Goal: Communication & Community: Answer question/provide support

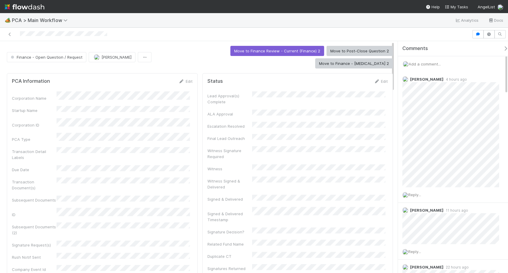
click at [431, 65] on span "Add a comment..." at bounding box center [424, 64] width 32 height 5
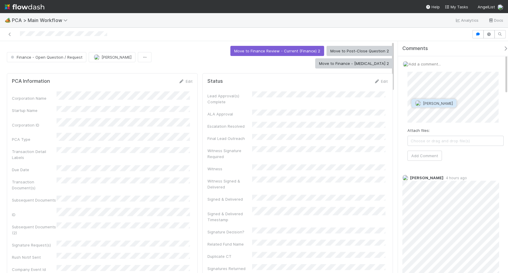
click at [424, 103] on span "Marlon" at bounding box center [437, 103] width 30 height 5
click at [413, 153] on button "Add Comment" at bounding box center [424, 155] width 34 height 10
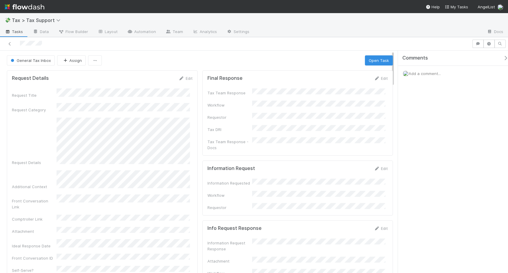
click at [380, 81] on div "Edit" at bounding box center [381, 78] width 14 height 6
click at [374, 79] on icon at bounding box center [377, 78] width 6 height 4
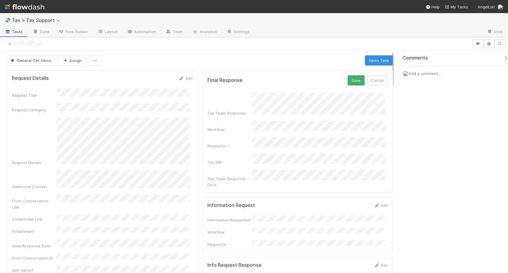
click at [323, 90] on form "Final Response Save Cancel Tax Team Response Workflow Requestor * Tax DRI Tax T…" at bounding box center [297, 131] width 181 height 112
click at [347, 83] on button "Save" at bounding box center [355, 80] width 17 height 10
click at [48, 58] on span "General Tax Inbox" at bounding box center [30, 59] width 41 height 5
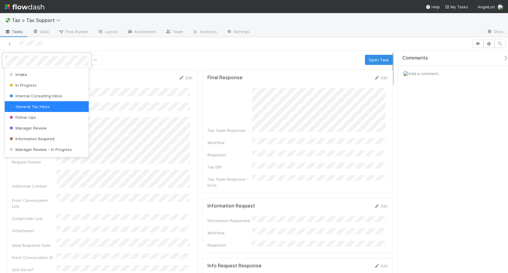
scroll to position [41, 0]
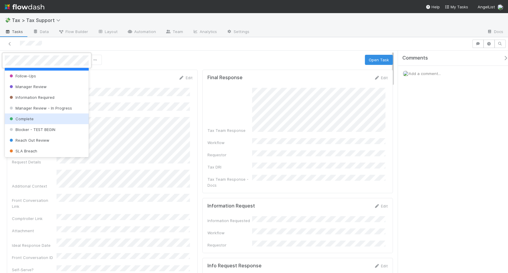
click at [51, 114] on div "Complete" at bounding box center [47, 118] width 84 height 11
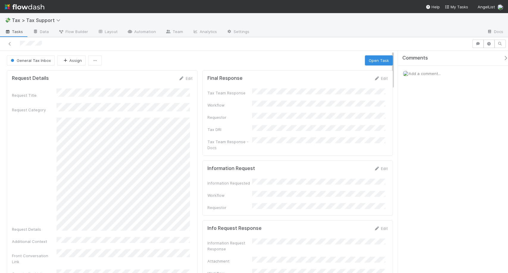
click at [382, 137] on div "Final Response Edit Tax Team Response Workflow Requestor Tax DRI Tax Team Respo…" at bounding box center [297, 112] width 191 height 85
click at [377, 78] on link "Edit" at bounding box center [381, 78] width 14 height 5
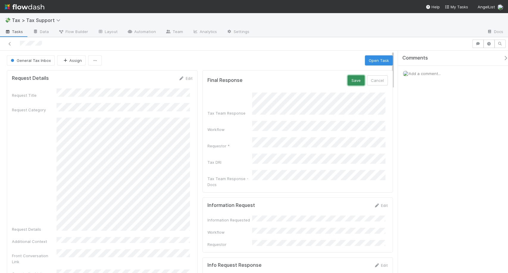
click at [348, 84] on button "Save" at bounding box center [355, 80] width 17 height 10
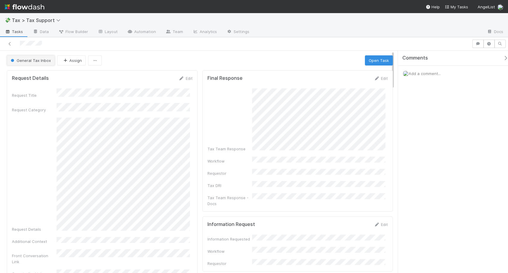
click at [36, 57] on button "General Tax Inbox" at bounding box center [31, 60] width 48 height 10
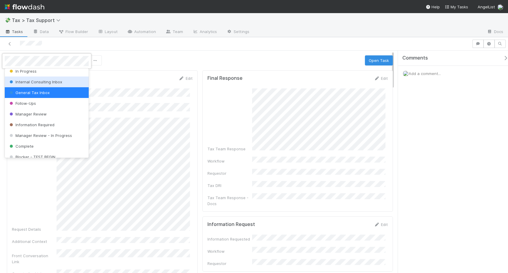
scroll to position [14, 0]
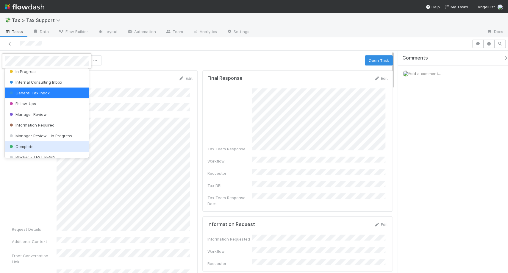
click at [37, 144] on div "Complete" at bounding box center [47, 146] width 84 height 11
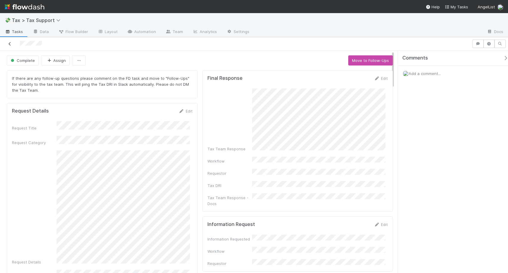
click at [9, 43] on icon at bounding box center [10, 44] width 6 height 4
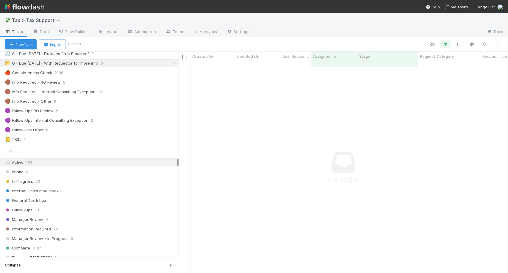
scroll to position [45, 0]
click at [62, 203] on div "General Tax Inbox 4" at bounding box center [92, 200] width 174 height 7
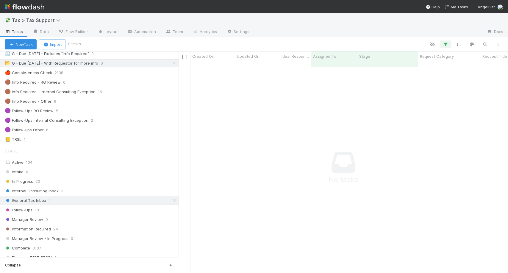
scroll to position [200, 319]
click at [89, 194] on div "Intake 0 In Progress 20 Internal Consulting Inbox 3 General Tax Inbox 4 Follow-…" at bounding box center [89, 224] width 178 height 113
click at [86, 190] on div "Internal Consulting Inbox 3" at bounding box center [92, 190] width 174 height 7
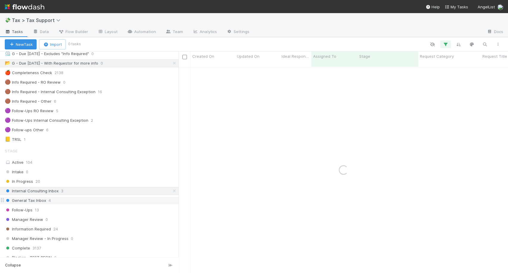
click at [84, 200] on div "General Tax Inbox 4" at bounding box center [92, 200] width 174 height 7
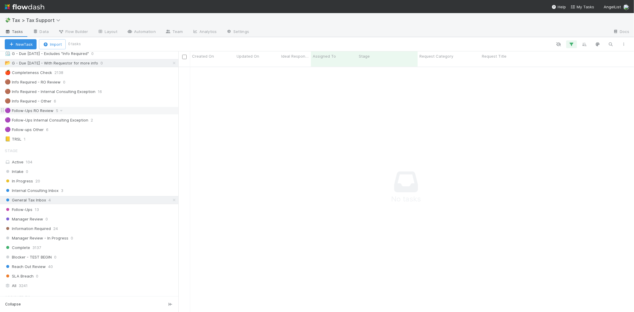
scroll to position [12, 0]
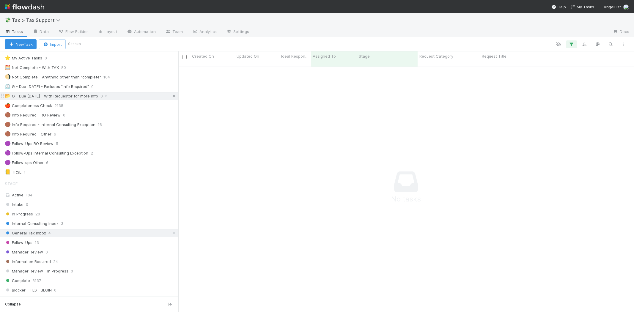
click at [171, 96] on icon at bounding box center [174, 96] width 6 height 4
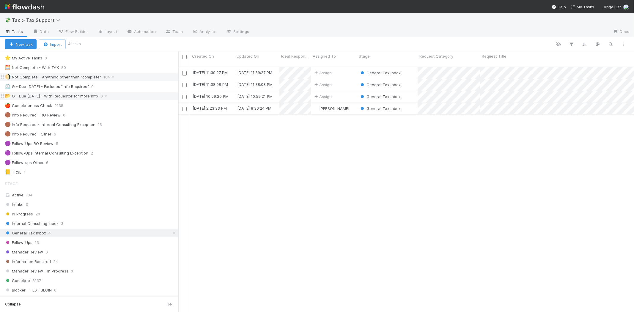
scroll to position [245, 451]
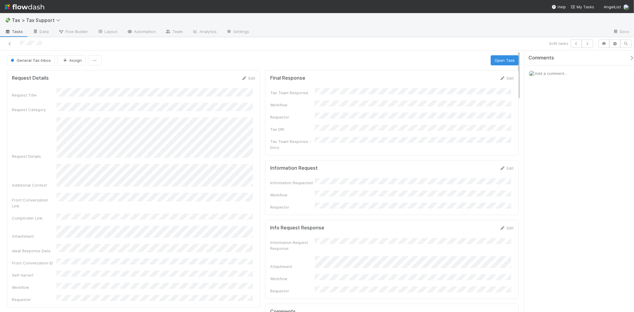
drag, startPoint x: 544, startPoint y: 70, endPoint x: 544, endPoint y: 73, distance: 3.6
click at [507, 70] on div "Add a comment..." at bounding box center [581, 73] width 115 height 15
click at [507, 75] on span "Add a comment..." at bounding box center [551, 73] width 32 height 5
click at [507, 164] on button "Add Comment" at bounding box center [551, 165] width 34 height 10
click at [43, 60] on span "General Tax Inbox" at bounding box center [30, 60] width 41 height 5
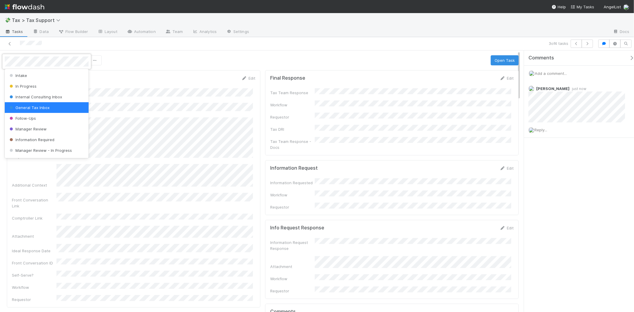
click at [34, 106] on span "General Tax Inbox" at bounding box center [28, 107] width 41 height 5
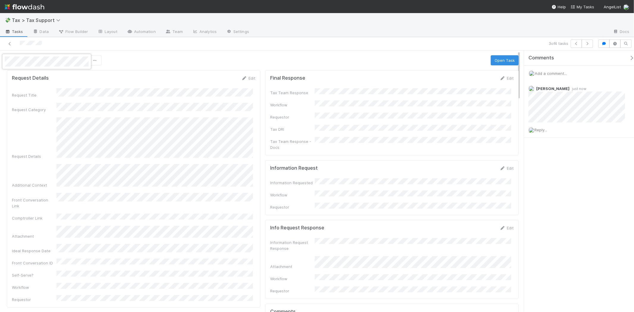
click at [34, 106] on div at bounding box center [317, 156] width 634 height 312
drag, startPoint x: 34, startPoint y: 106, endPoint x: 3, endPoint y: 98, distance: 32.5
click at [15, 7] on img at bounding box center [25, 7] width 40 height 10
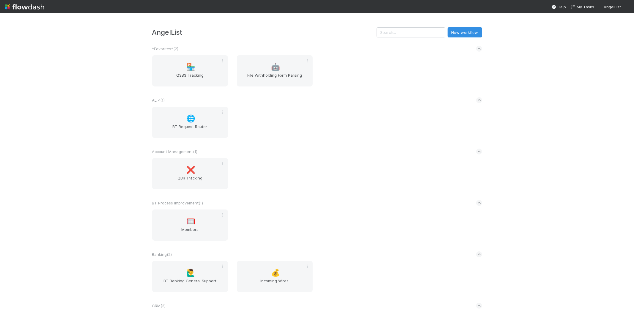
drag, startPoint x: 421, startPoint y: 26, endPoint x: 419, endPoint y: 29, distance: 3.9
click at [420, 28] on div "AngelList New workflow *Favorites* ( 2 ) 🏪 QSBS Tracking 🤖 File Withholding For…" at bounding box center [317, 162] width 634 height 299
click at [419, 29] on input "text" at bounding box center [411, 32] width 69 height 10
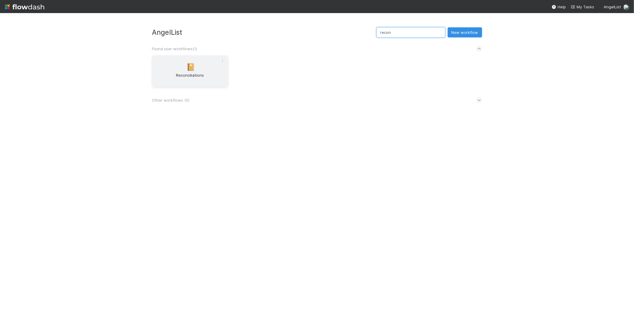
type input "recon"
click at [210, 59] on div "📔 Reconciliations" at bounding box center [190, 70] width 76 height 31
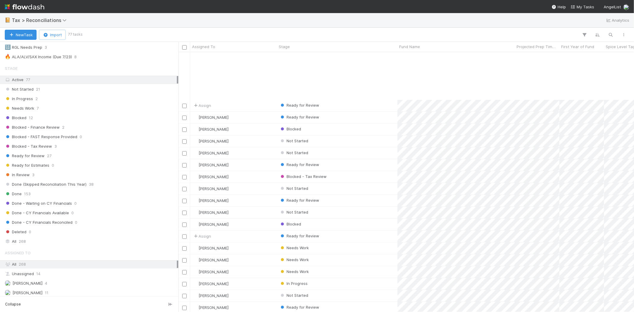
scroll to position [363, 0]
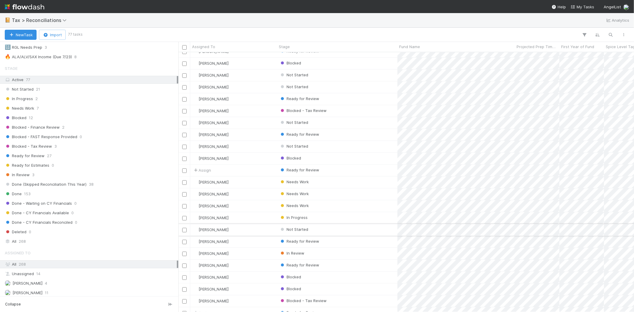
click at [356, 229] on div "Not Started" at bounding box center [337, 230] width 120 height 12
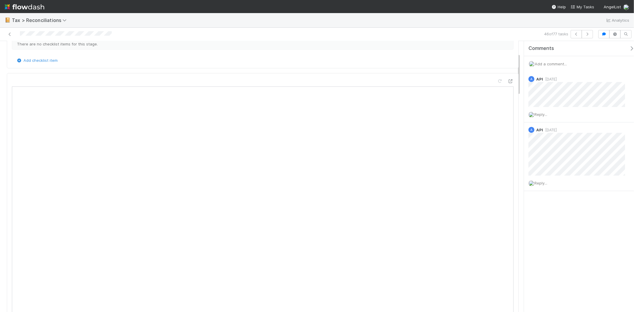
scroll to position [33, 0]
click at [549, 65] on span "Add a comment..." at bounding box center [551, 64] width 32 height 5
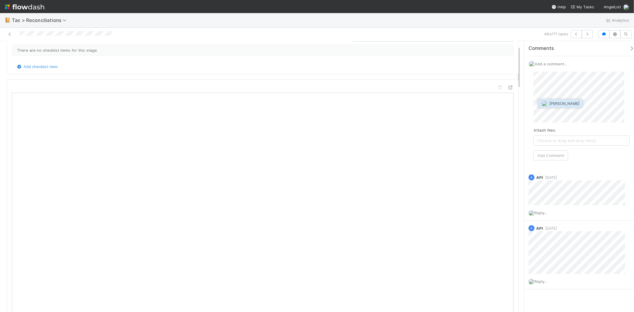
click at [520, 100] on body "📔 Tax > Reconciliations Analytics 46 of 77 tasks Not Started Michael Binck Sync…" at bounding box center [317, 156] width 634 height 312
click at [545, 99] on button "[PERSON_NAME]" at bounding box center [560, 103] width 45 height 8
click at [556, 158] on button "Add Comment" at bounding box center [551, 155] width 34 height 10
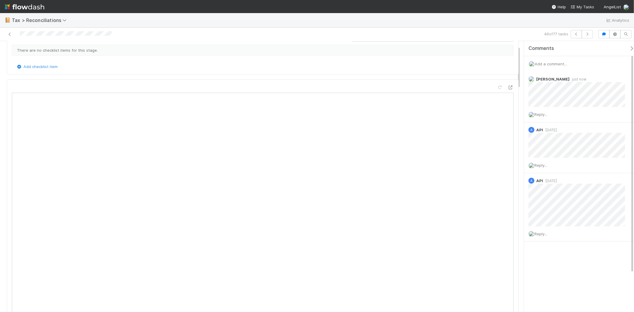
click at [15, 43] on div "There are no checklist items for this stage." at bounding box center [263, 53] width 502 height 22
click at [13, 35] on div at bounding box center [151, 34] width 298 height 8
click at [11, 35] on icon at bounding box center [10, 34] width 6 height 4
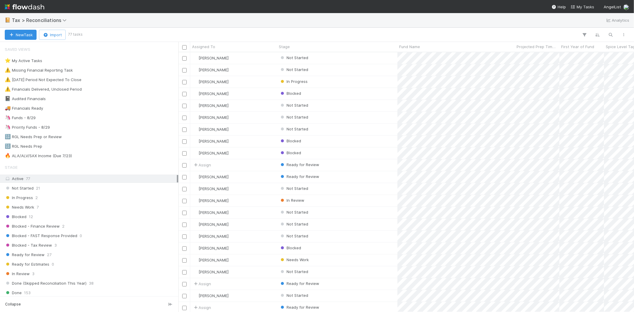
scroll to position [255, 451]
click at [611, 33] on icon "button" at bounding box center [611, 34] width 6 height 5
type input "banana"
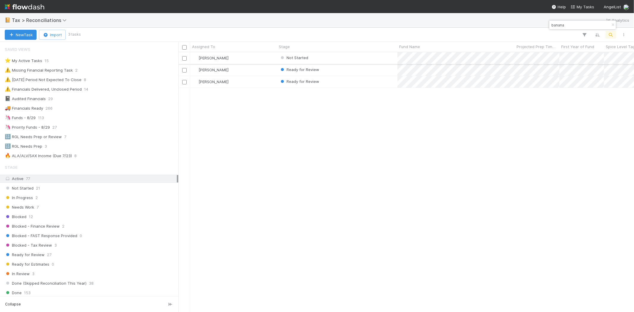
click at [344, 61] on div "Not Started" at bounding box center [337, 58] width 120 height 12
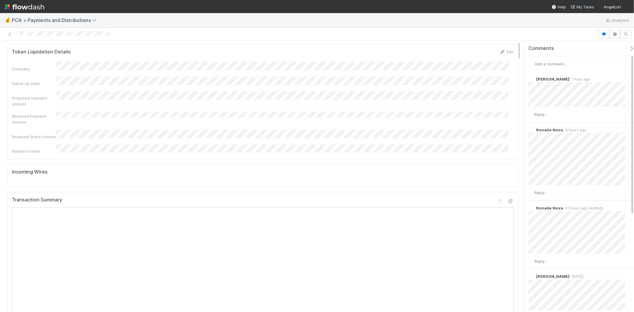
scroll to position [33, 0]
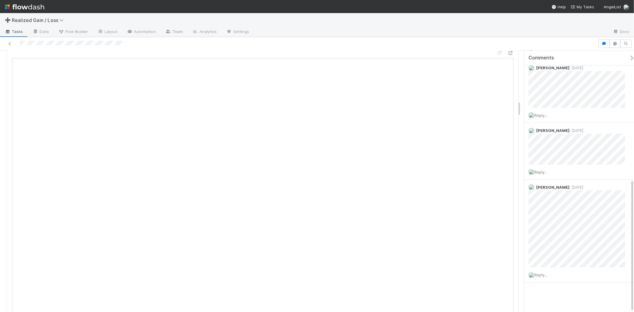
scroll to position [892, 0]
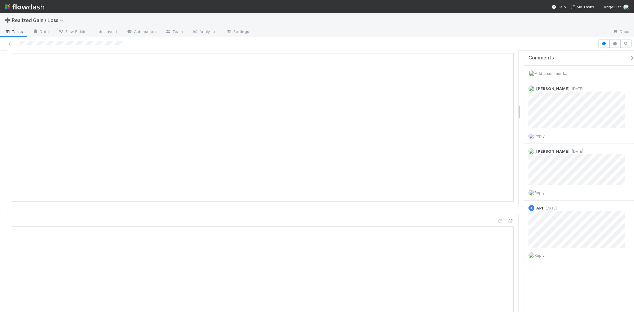
scroll to position [859, 0]
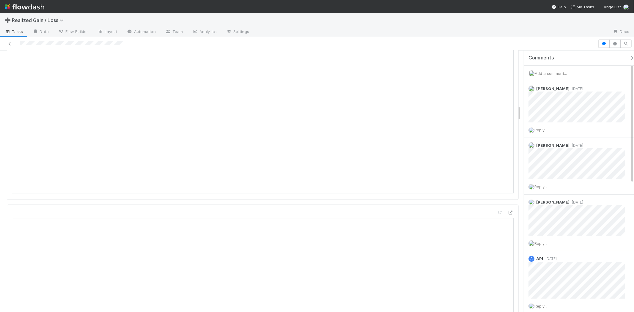
scroll to position [892, 0]
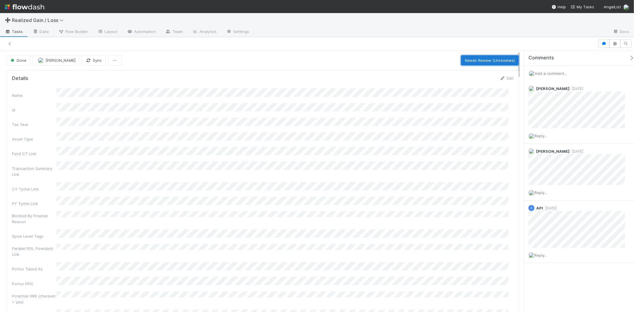
click at [480, 59] on button "Needs Review (Unreviews)" at bounding box center [490, 60] width 58 height 10
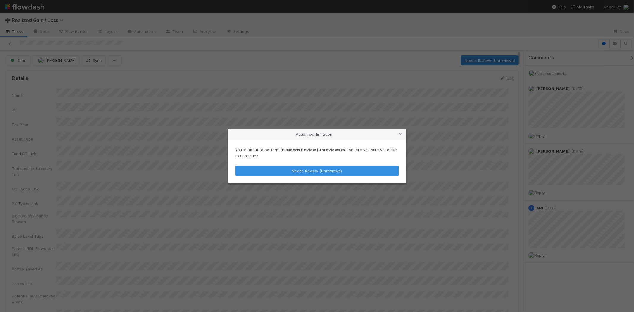
scroll to position [116, 492]
drag, startPoint x: 340, startPoint y: 165, endPoint x: 342, endPoint y: 170, distance: 5.3
click at [340, 165] on div "You’re about to perform the Needs Review (Unreviews) action. Are you sure you’d…" at bounding box center [317, 161] width 178 height 43
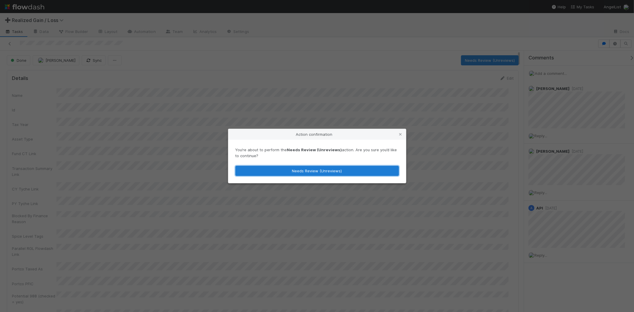
click at [342, 170] on button "Needs Review (Unreviews)" at bounding box center [318, 171] width 164 height 10
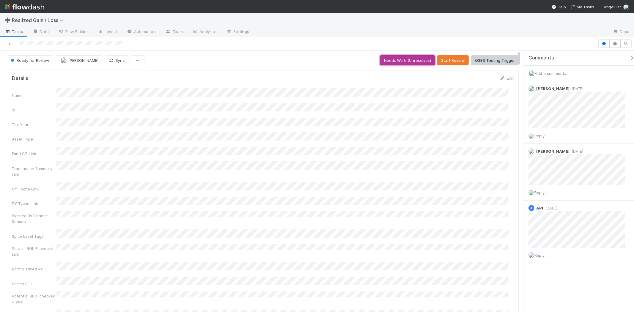
click at [389, 61] on button "Needs Work (Unresolves)" at bounding box center [407, 60] width 55 height 10
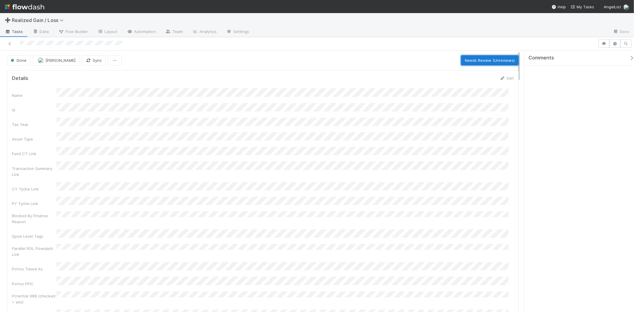
click at [481, 63] on button "Needs Review (Unreviews)" at bounding box center [490, 60] width 58 height 10
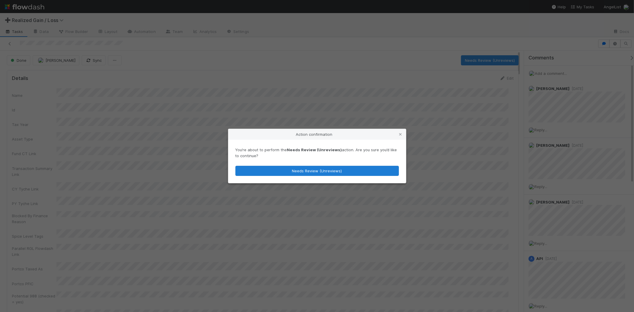
click at [319, 173] on button "Needs Review (Unreviews)" at bounding box center [318, 171] width 164 height 10
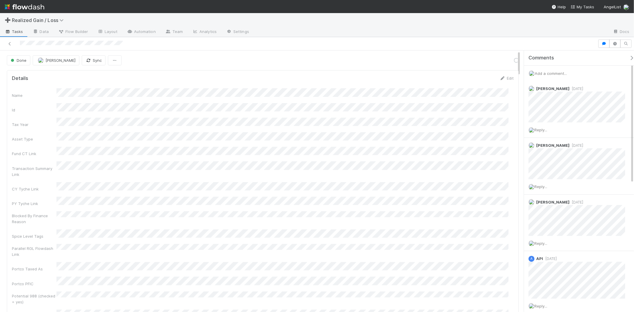
scroll to position [116, 492]
click at [396, 62] on button "Needs Work (Unresolves)" at bounding box center [407, 60] width 55 height 10
click at [558, 69] on div "Add a comment..." at bounding box center [581, 73] width 115 height 15
click at [559, 71] on span "Add a comment..." at bounding box center [551, 73] width 32 height 5
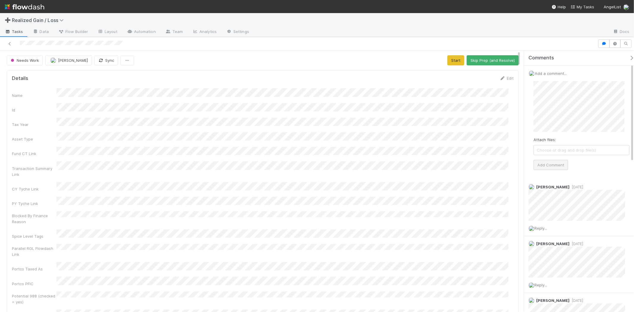
click at [553, 170] on div "Attach files: Choose or drag and drop file(s) Add Comment" at bounding box center [582, 125] width 106 height 98
click at [550, 167] on button "Add Comment" at bounding box center [551, 165] width 34 height 10
click at [393, 165] on div "Transaction Summary Link" at bounding box center [263, 169] width 502 height 16
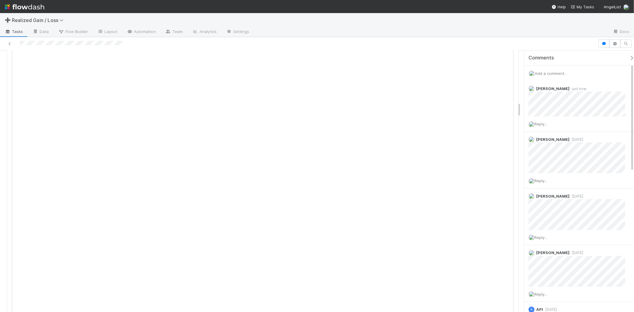
scroll to position [859, 0]
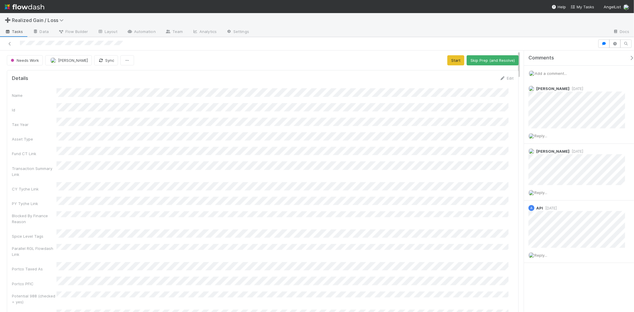
scroll to position [116, 492]
click at [553, 73] on span "Add a comment..." at bounding box center [551, 73] width 32 height 5
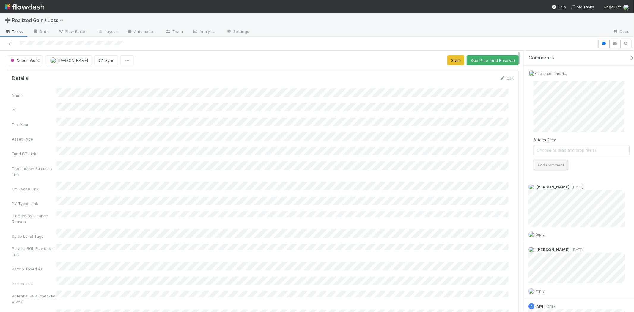
click at [557, 167] on button "Add Comment" at bounding box center [551, 165] width 34 height 10
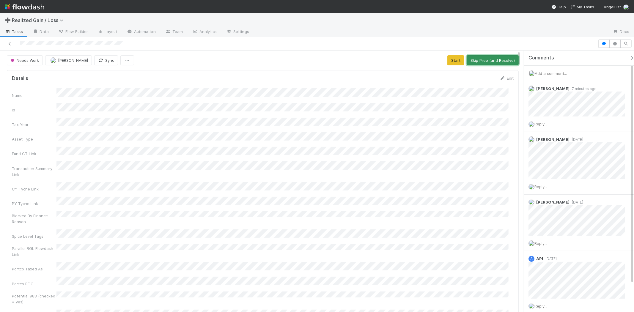
click at [503, 62] on button "Skip Prep (and Resolve)" at bounding box center [493, 60] width 52 height 10
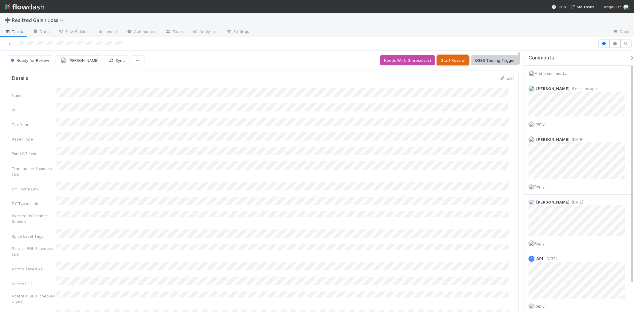
click at [448, 58] on button "Start Review" at bounding box center [453, 60] width 32 height 10
click at [477, 60] on button "Mark Reviewed (Done)" at bounding box center [494, 60] width 50 height 10
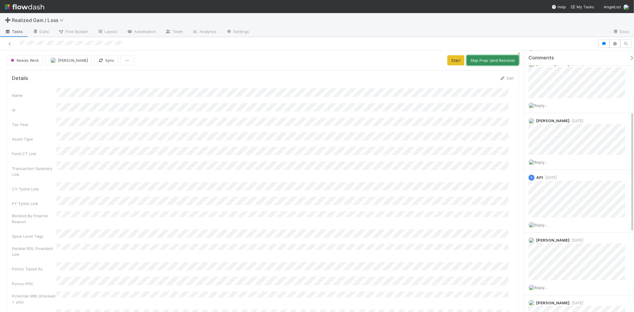
click at [482, 63] on button "Skip Prep (and Resolve)" at bounding box center [493, 60] width 52 height 10
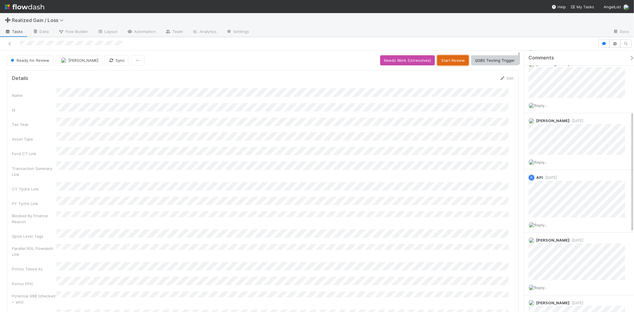
click at [452, 60] on button "Start Review" at bounding box center [453, 60] width 32 height 10
click at [489, 61] on button "Mark Reviewed (Done)" at bounding box center [494, 60] width 50 height 10
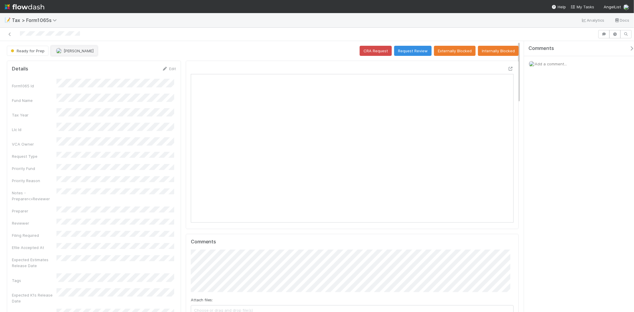
click at [74, 52] on span "[PERSON_NAME]" at bounding box center [79, 50] width 30 height 5
click at [84, 67] on span "Michael Binck you" at bounding box center [78, 66] width 39 height 5
click at [414, 53] on button "Request Review" at bounding box center [412, 51] width 37 height 10
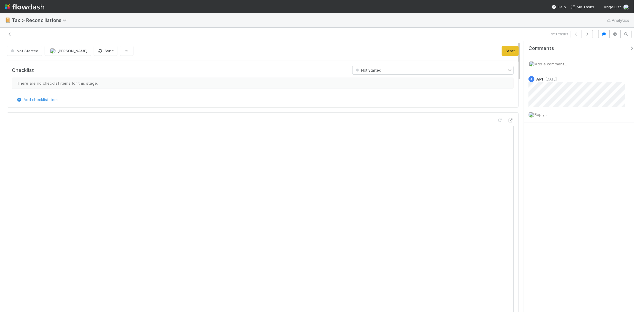
scroll to position [116, 236]
click at [547, 61] on div "Add a comment..." at bounding box center [581, 63] width 115 height 15
click at [552, 67] on div "Add a comment..." at bounding box center [581, 63] width 115 height 15
click at [552, 66] on span "Add a comment..." at bounding box center [551, 64] width 32 height 5
click at [555, 102] on span "[PERSON_NAME]" at bounding box center [565, 103] width 30 height 5
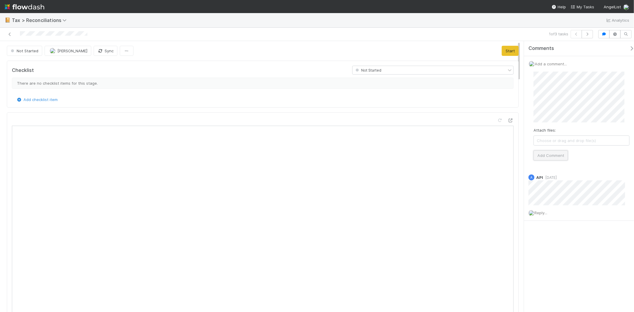
click at [547, 153] on button "Add Comment" at bounding box center [551, 155] width 34 height 10
click at [13, 34] on div at bounding box center [151, 34] width 298 height 8
click at [10, 34] on icon at bounding box center [10, 34] width 6 height 4
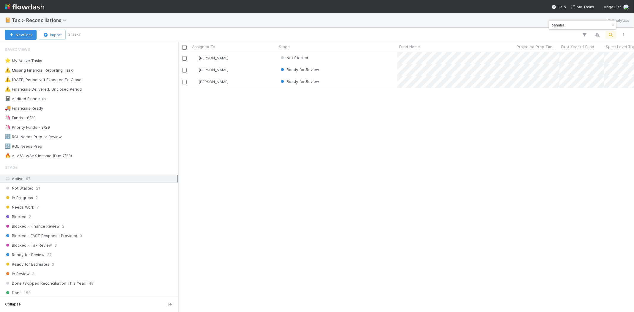
scroll to position [255, 451]
drag, startPoint x: 578, startPoint y: 27, endPoint x: 551, endPoint y: 25, distance: 26.9
click at [551, 25] on input "banana" at bounding box center [579, 24] width 59 height 7
type input "plg"
click at [356, 58] on div "Needs Work" at bounding box center [337, 58] width 120 height 12
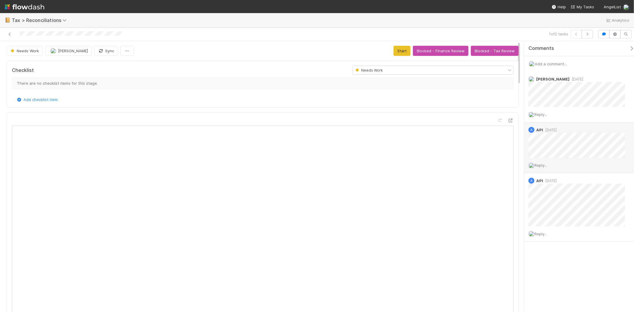
scroll to position [165, 0]
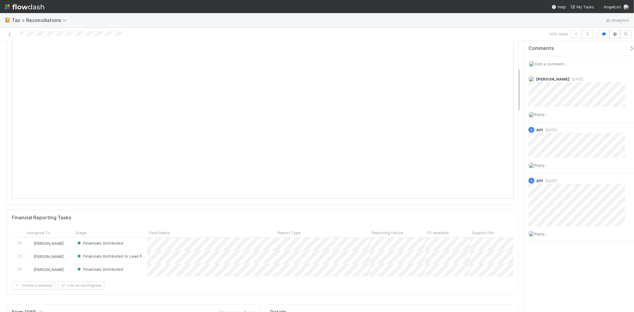
click at [565, 63] on span "Add a comment..." at bounding box center [551, 64] width 32 height 5
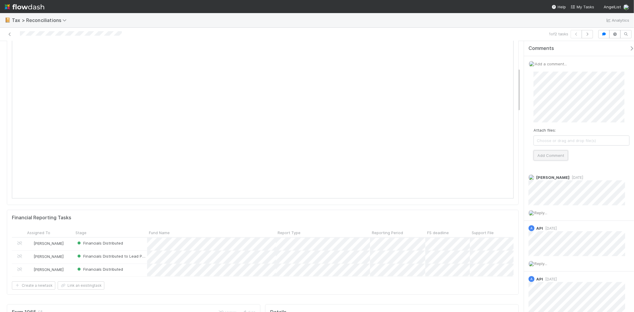
click at [547, 153] on button "Add Comment" at bounding box center [551, 155] width 34 height 10
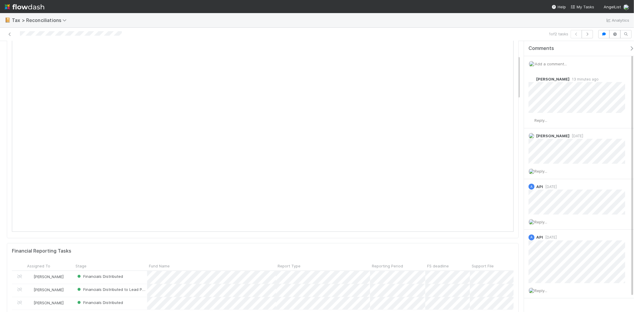
scroll to position [132, 0]
click at [557, 63] on span "Add a comment..." at bounding box center [551, 64] width 32 height 5
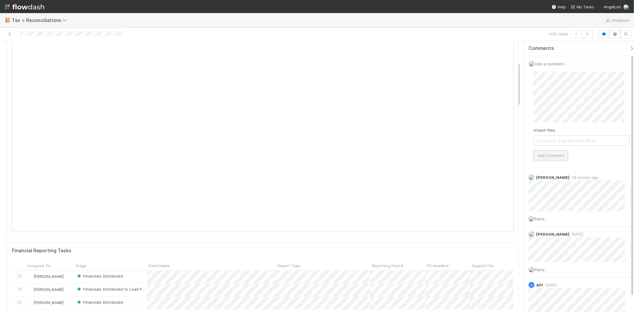
click at [563, 158] on button "Add Comment" at bounding box center [551, 155] width 34 height 10
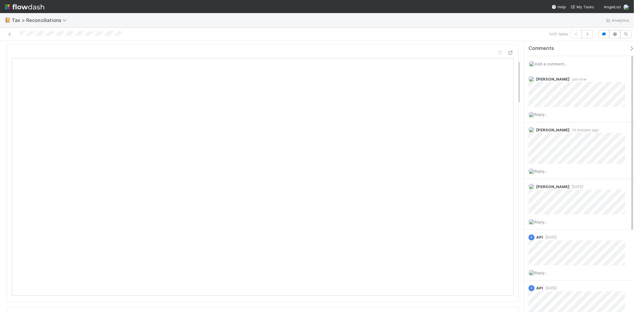
scroll to position [66, 0]
click at [556, 59] on div "Add a comment..." at bounding box center [581, 63] width 115 height 15
click at [561, 62] on span "Add a comment..." at bounding box center [551, 64] width 32 height 5
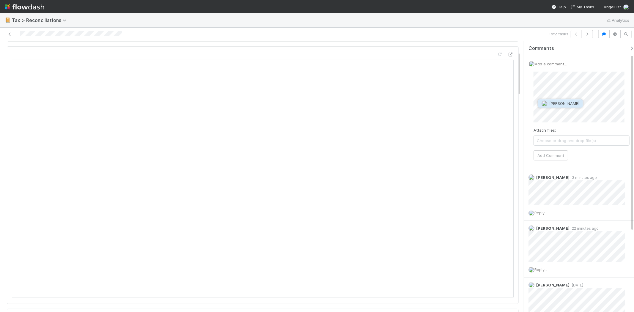
click at [558, 99] on div "[PERSON_NAME]" at bounding box center [560, 103] width 45 height 9
click at [558, 100] on button "[PERSON_NAME]" at bounding box center [560, 103] width 45 height 8
click at [554, 151] on button "Add Comment" at bounding box center [551, 155] width 34 height 10
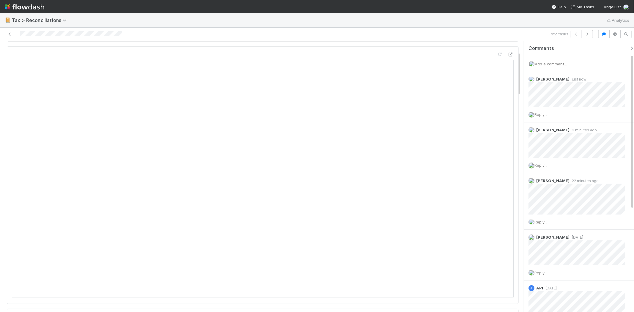
click at [9, 3] on img at bounding box center [25, 7] width 40 height 10
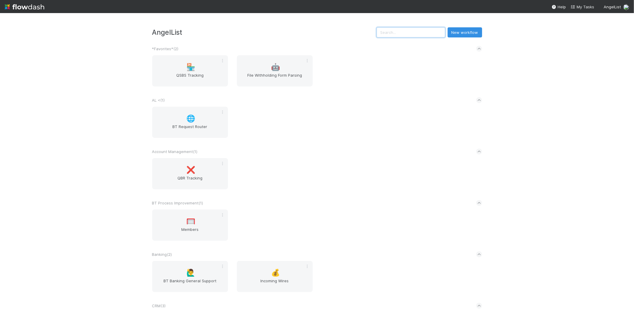
click at [417, 35] on input "text" at bounding box center [411, 32] width 69 height 10
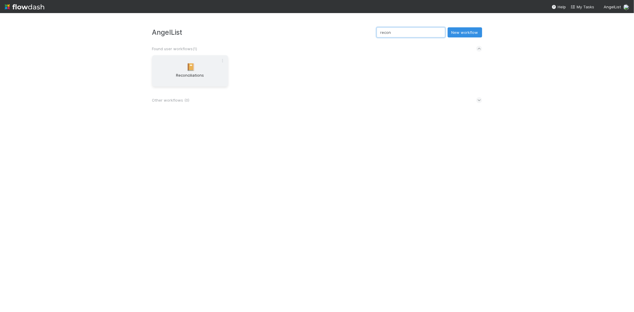
type input "recon"
click at [195, 64] on span "📔" at bounding box center [190, 67] width 9 height 8
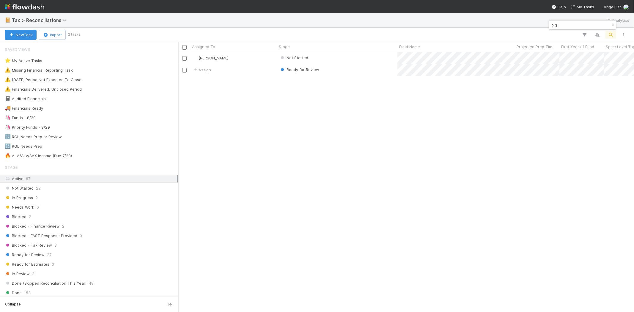
scroll to position [255, 451]
click at [63, 210] on div "Needs Work 6" at bounding box center [91, 207] width 172 height 7
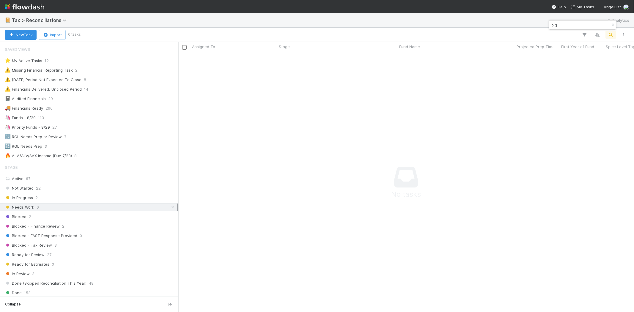
scroll to position [250, 446]
click at [611, 25] on icon "button" at bounding box center [613, 25] width 6 height 4
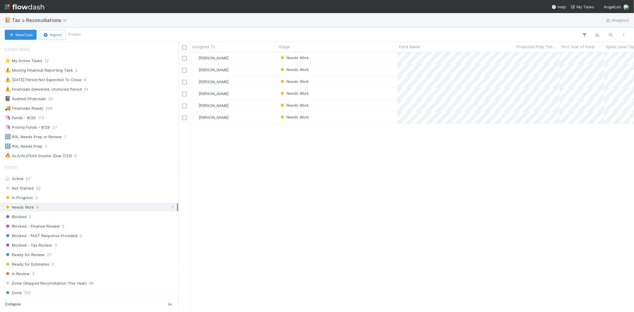
scroll to position [255, 451]
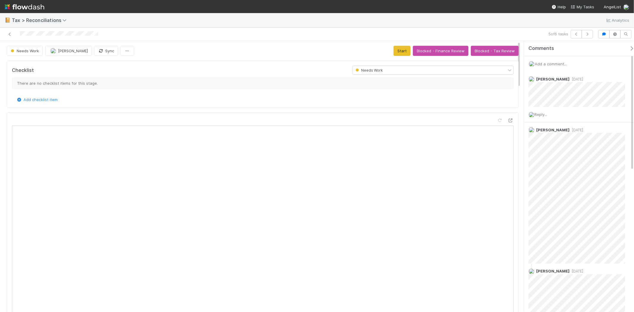
scroll to position [116, 236]
click at [402, 52] on button "Start" at bounding box center [402, 51] width 17 height 10
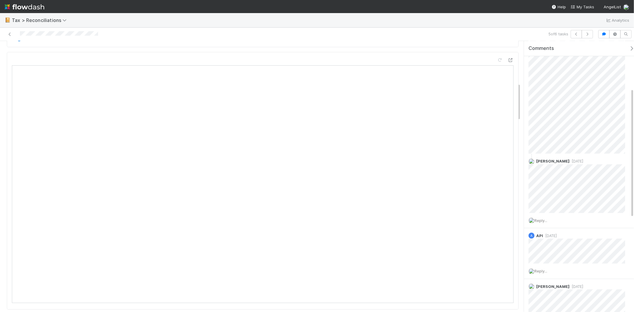
scroll to position [99, 0]
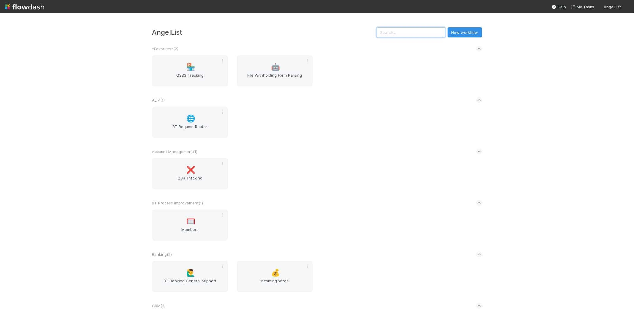
click at [415, 34] on input "text" at bounding box center [411, 32] width 69 height 10
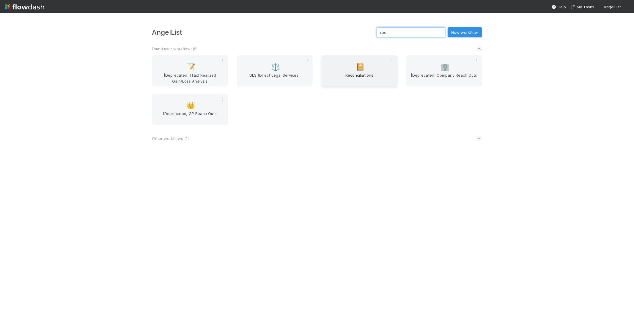
type input "rec"
click at [353, 61] on div "📔 Reconciliations" at bounding box center [360, 70] width 76 height 31
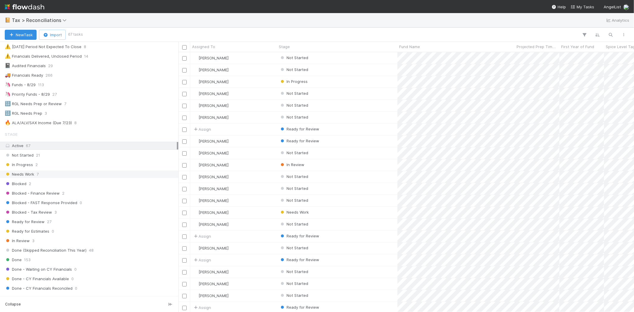
scroll to position [66, 0]
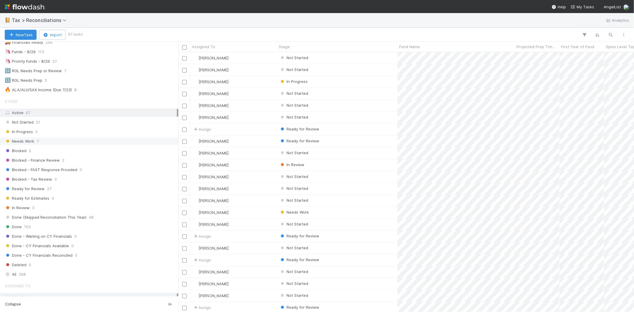
click at [41, 143] on div "Needs Work 7" at bounding box center [91, 141] width 172 height 7
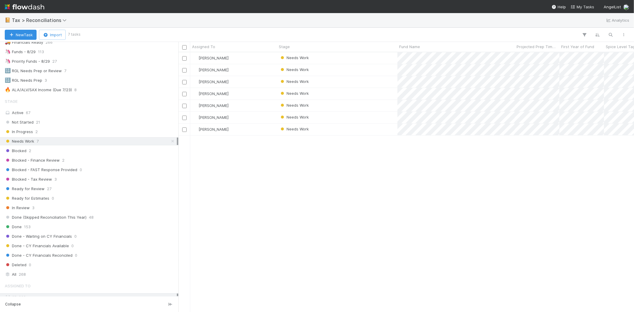
scroll to position [255, 451]
click at [268, 116] on div "[PERSON_NAME]" at bounding box center [233, 118] width 87 height 12
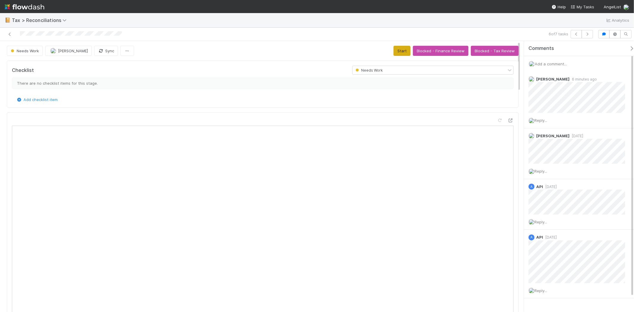
scroll to position [116, 236]
click at [394, 49] on button "Start" at bounding box center [402, 51] width 17 height 10
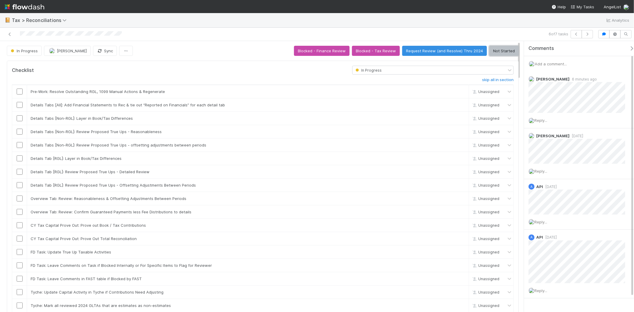
click at [493, 49] on button "Not Started" at bounding box center [503, 51] width 29 height 10
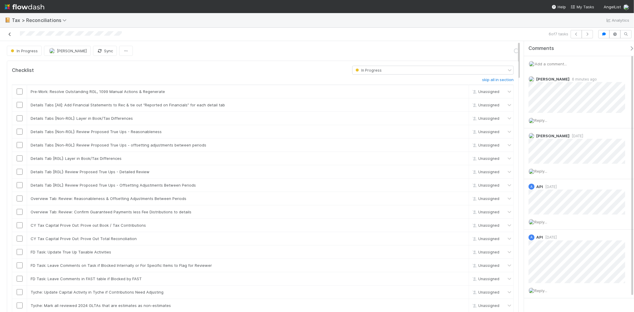
click at [11, 34] on icon at bounding box center [10, 34] width 6 height 4
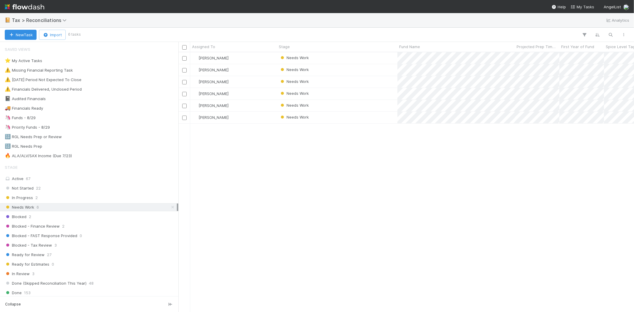
scroll to position [255, 451]
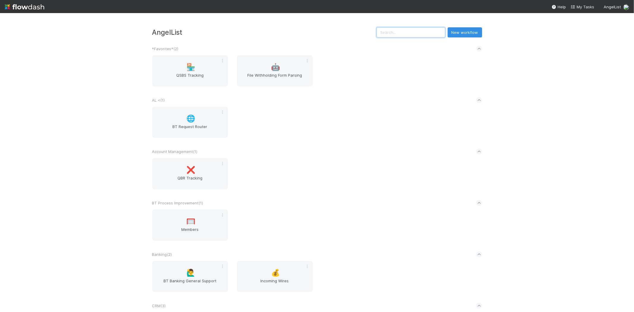
click at [391, 30] on input "text" at bounding box center [411, 32] width 69 height 10
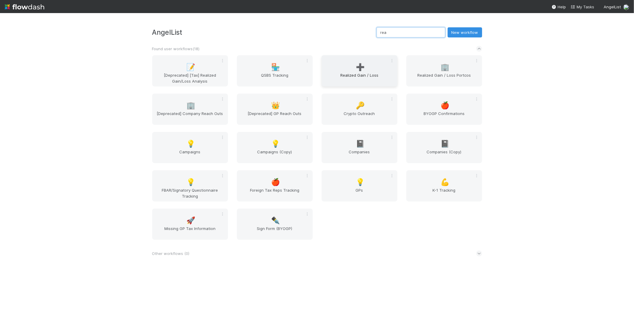
type input "rea"
click at [371, 61] on div "➕ Realized Gain / Loss" at bounding box center [360, 70] width 76 height 31
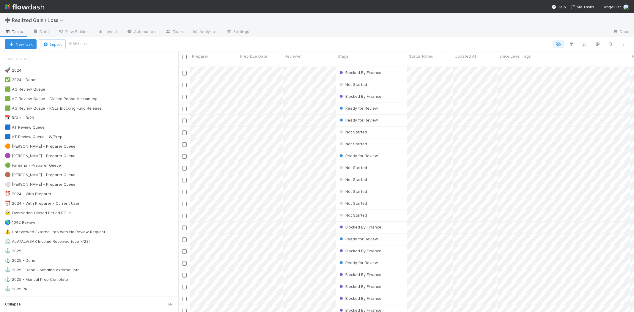
scroll to position [245, 451]
click at [88, 150] on div "🟠 [PERSON_NAME] - Preparer Queue 18" at bounding box center [92, 146] width 174 height 7
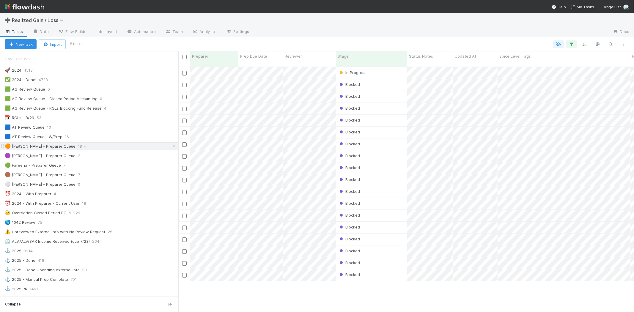
scroll to position [245, 451]
click at [380, 68] on div "In Progress" at bounding box center [371, 73] width 71 height 12
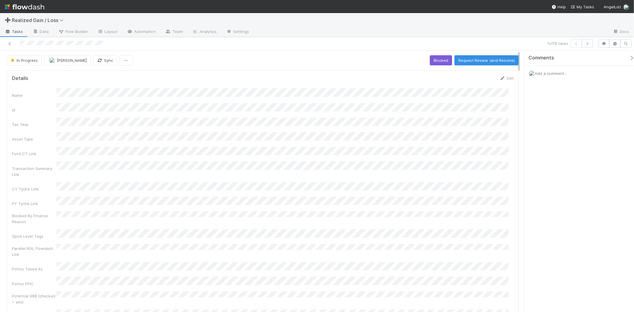
click at [554, 73] on span "Add a comment..." at bounding box center [551, 73] width 32 height 5
click at [10, 42] on icon at bounding box center [10, 44] width 6 height 4
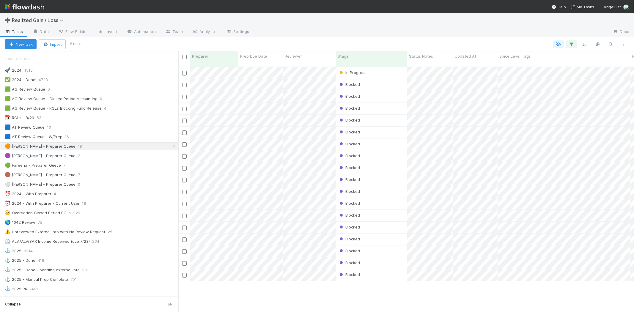
click at [191, 301] on div "In Progress [PERSON_NAME] 0 1 0 0 0 0 0 0 0 0 Blocked [PERSON_NAME] 0 1 0 0 0 0…" at bounding box center [406, 192] width 456 height 250
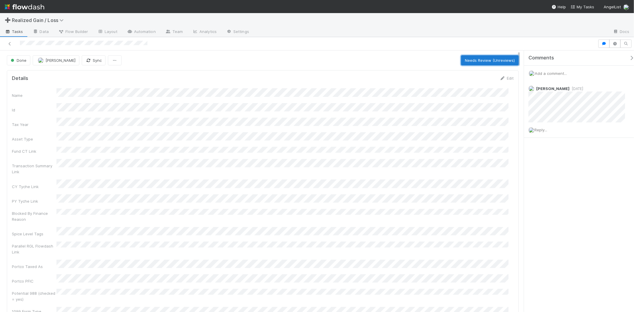
click at [461, 63] on button "Needs Review (Unreviews)" at bounding box center [490, 60] width 58 height 10
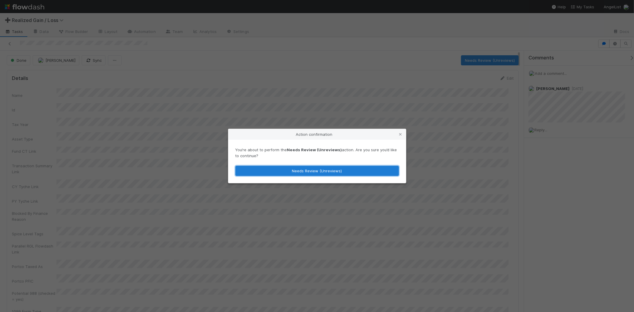
click at [370, 173] on button "Needs Review (Unreviews)" at bounding box center [318, 171] width 164 height 10
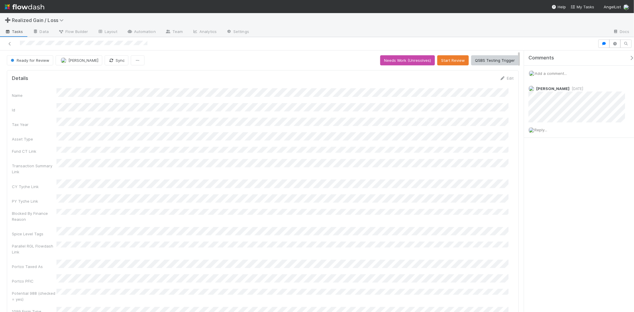
click at [403, 60] on button "Needs Work (Unresolves)" at bounding box center [407, 60] width 55 height 10
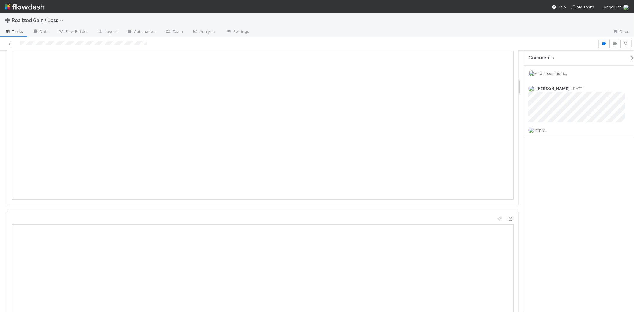
scroll to position [396, 0]
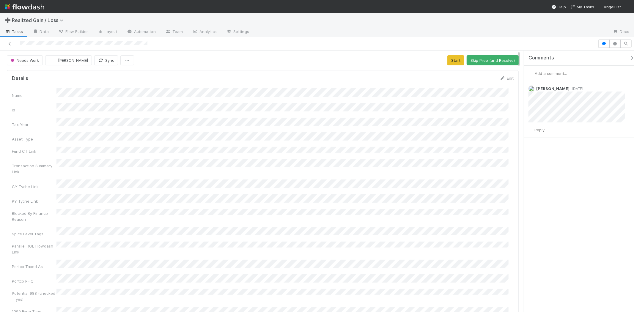
click at [567, 73] on span "Add a comment..." at bounding box center [551, 73] width 32 height 5
click at [554, 167] on button "Add Comment" at bounding box center [551, 165] width 34 height 10
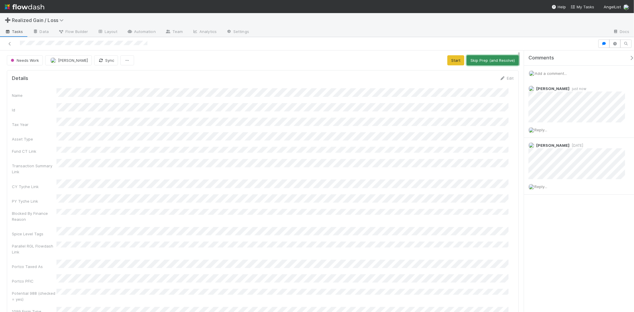
click at [495, 59] on button "Skip Prep (and Resolve)" at bounding box center [493, 60] width 52 height 10
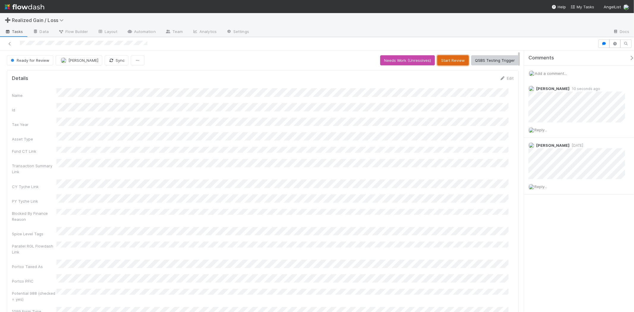
click at [462, 57] on button "Start Review" at bounding box center [453, 60] width 32 height 10
drag, startPoint x: 473, startPoint y: 59, endPoint x: 465, endPoint y: 60, distance: 9.0
click at [474, 59] on button "Mark Reviewed (Done)" at bounding box center [494, 60] width 50 height 10
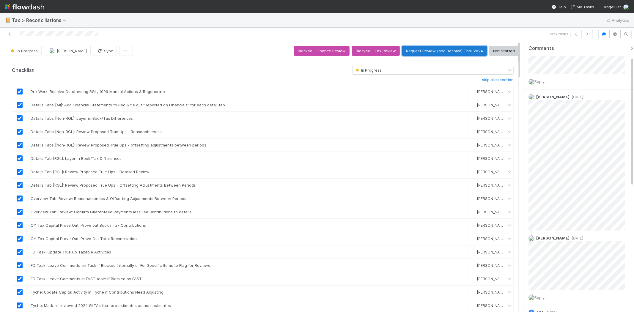
click at [429, 54] on button "Request Review (and Resolve) Thru 2024" at bounding box center [444, 51] width 85 height 10
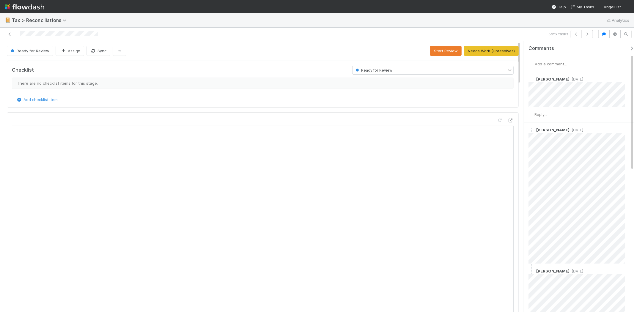
scroll to position [116, 236]
click at [563, 62] on span "Add a comment..." at bounding box center [551, 64] width 32 height 5
click at [544, 153] on button "Add Comment" at bounding box center [551, 155] width 34 height 10
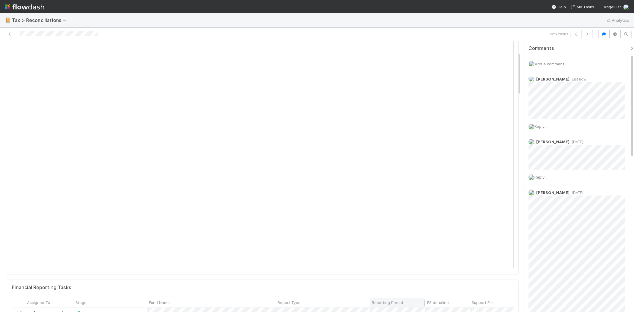
scroll to position [99, 0]
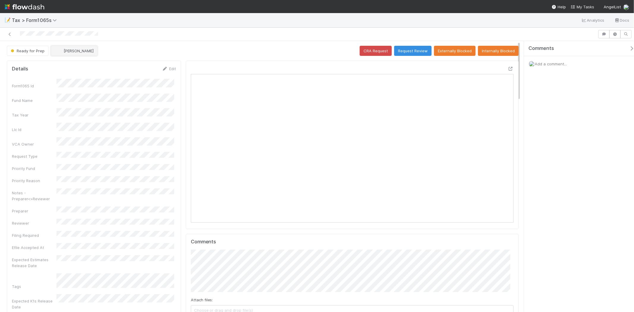
click at [82, 49] on span "[PERSON_NAME]" at bounding box center [79, 50] width 30 height 5
click at [93, 70] on div "Michael Binck you" at bounding box center [90, 66] width 84 height 11
click at [396, 48] on button "Request Review" at bounding box center [412, 51] width 37 height 10
click at [402, 48] on div "Ready for Prep Enrique Hernandez CRA Request Request Review Externally Blocked …" at bounding box center [263, 51] width 512 height 10
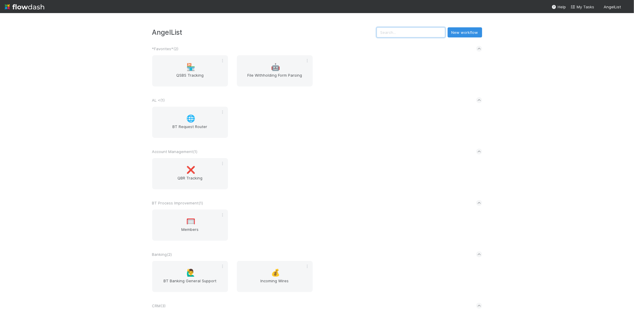
click at [408, 34] on input "text" at bounding box center [411, 32] width 69 height 10
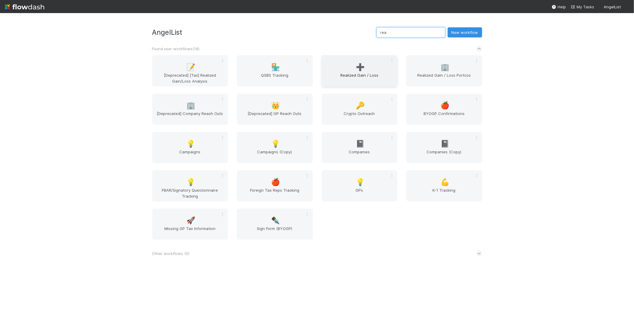
type input "rea"
click at [348, 69] on div "➕ Realized Gain / Loss" at bounding box center [360, 70] width 76 height 31
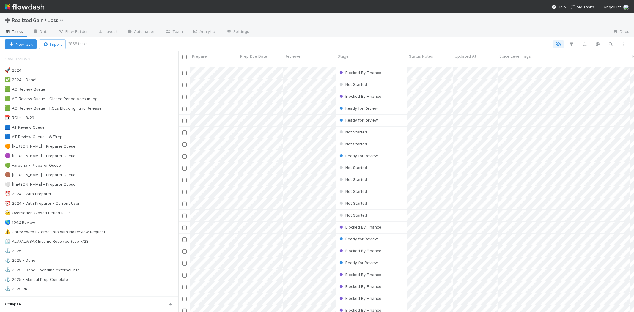
scroll to position [245, 451]
click at [76, 149] on div "🟠 [PERSON_NAME] - Preparer Queue 18" at bounding box center [92, 146] width 174 height 7
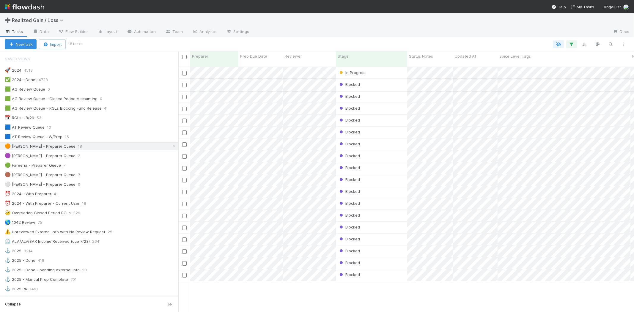
scroll to position [245, 451]
click at [387, 70] on div "In Progress" at bounding box center [371, 73] width 71 height 12
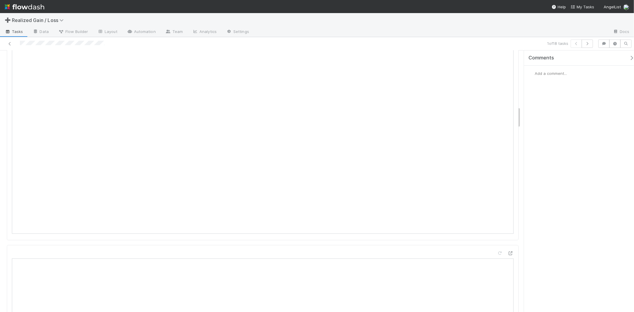
scroll to position [661, 0]
click at [559, 78] on div "Add a comment..." at bounding box center [581, 73] width 115 height 15
click at [559, 74] on span "Add a comment..." at bounding box center [551, 73] width 32 height 5
click at [555, 167] on button "Add Comment" at bounding box center [551, 165] width 34 height 10
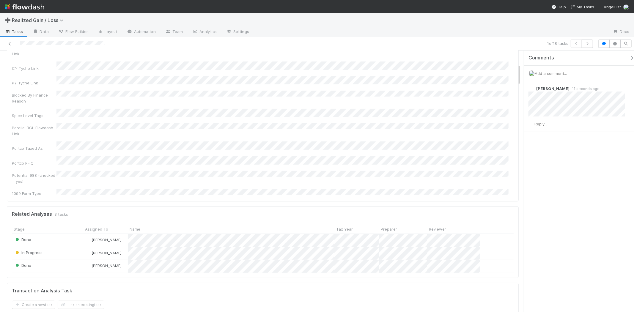
scroll to position [0, 0]
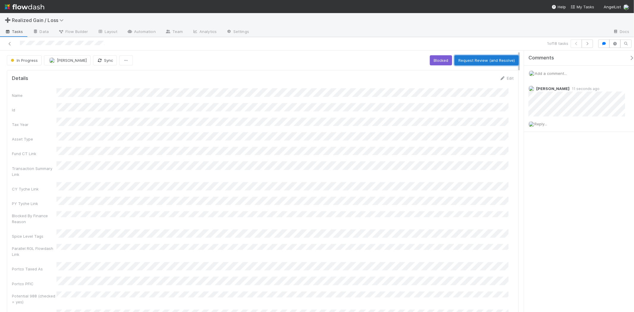
click at [471, 60] on button "Request Review (and Resolve)" at bounding box center [487, 60] width 64 height 10
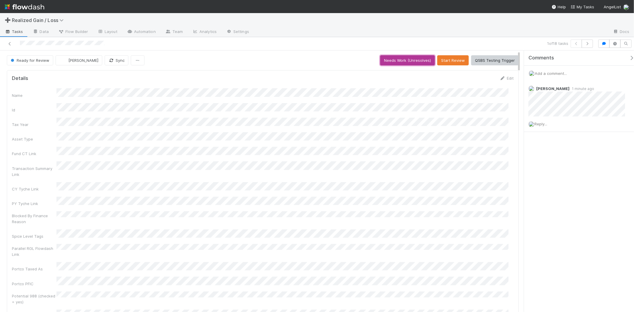
click at [420, 65] on button "Needs Work (Unresolves)" at bounding box center [407, 60] width 55 height 10
click at [473, 63] on button "Skip Prep (and Resolve)" at bounding box center [493, 60] width 52 height 10
click at [456, 64] on button "Start Review" at bounding box center [453, 60] width 32 height 10
click at [476, 65] on button "Mark Reviewed (Done)" at bounding box center [494, 60] width 50 height 10
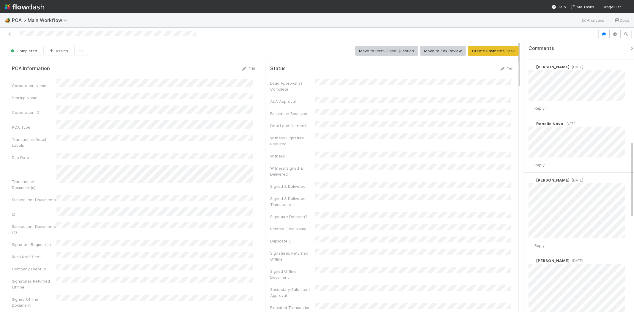
scroll to position [253, 0]
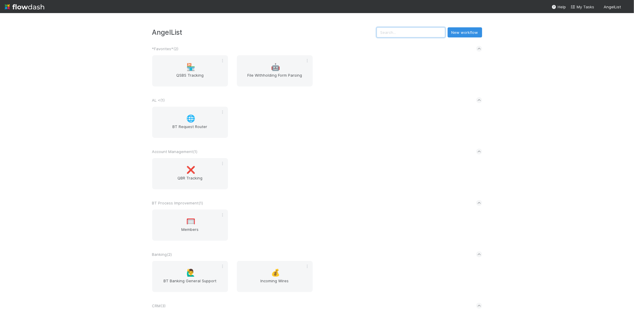
click at [424, 33] on input "text" at bounding box center [411, 32] width 69 height 10
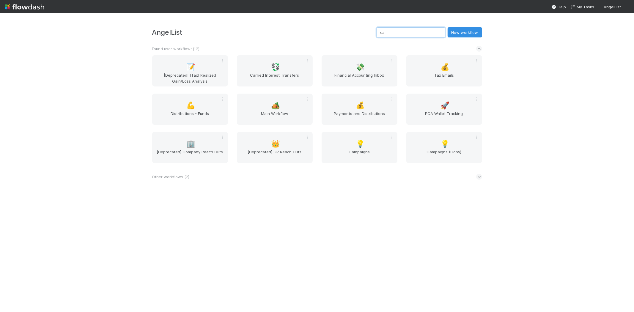
type input "c"
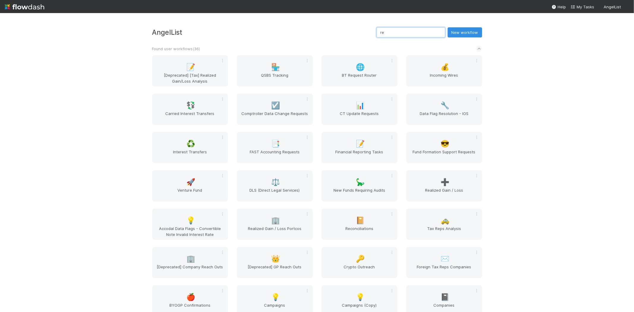
type input "r"
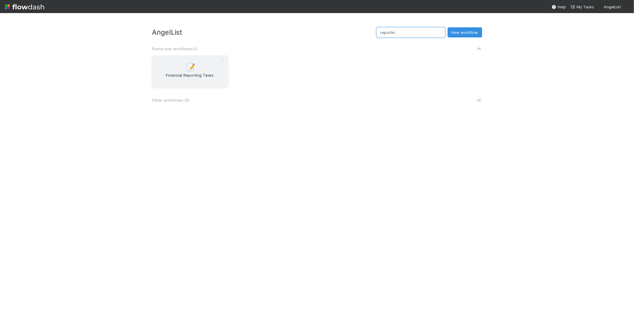
type input "reportin"
click at [191, 71] on div "📝 Financial Reporting Tasks" at bounding box center [190, 70] width 76 height 31
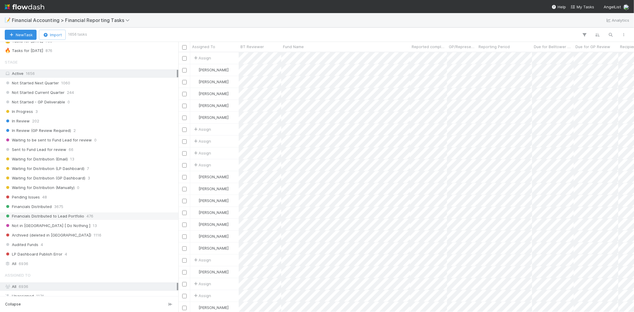
scroll to position [99, 0]
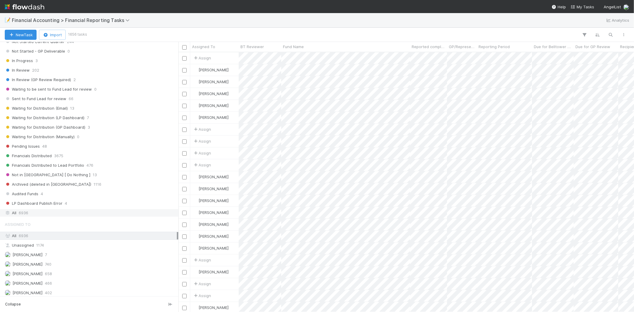
click at [54, 214] on div "All 6936" at bounding box center [91, 212] width 172 height 7
click at [612, 35] on icon "button" at bounding box center [611, 34] width 6 height 5
type input "canonical"
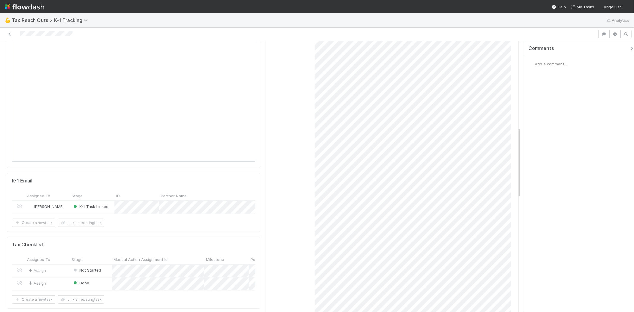
scroll to position [330, 0]
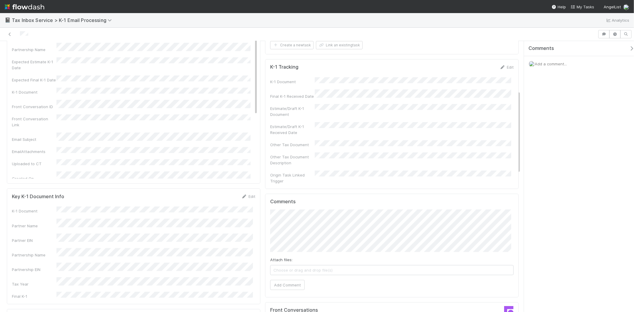
scroll to position [231, 0]
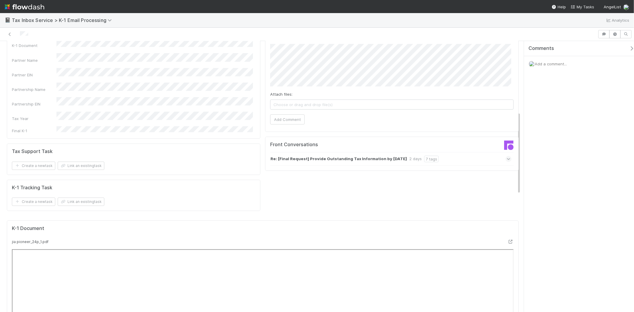
click at [424, 156] on div "7 tags" at bounding box center [431, 159] width 15 height 7
click at [441, 153] on div "Re: [Final Request] Provide Outstanding Tax Information by 8/11/2025 2 days 7 t…" at bounding box center [390, 159] width 241 height 14
click at [507, 156] on icon at bounding box center [509, 159] width 4 height 6
click at [374, 156] on strong "Re: [Final Request] Provide Outstanding Tax Information by 8/11/2025" at bounding box center [339, 159] width 136 height 7
click at [391, 156] on strong "Re: [Final Request] Provide Outstanding Tax Information by 8/11/2025" at bounding box center [339, 159] width 136 height 7
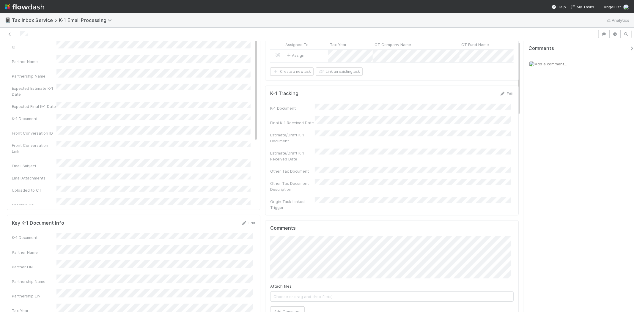
scroll to position [0, 0]
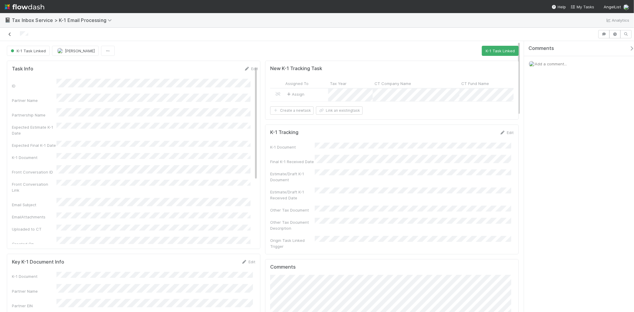
click at [11, 31] on link at bounding box center [10, 34] width 6 height 6
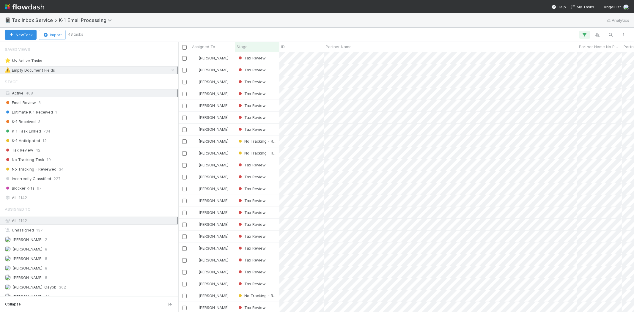
scroll to position [255, 451]
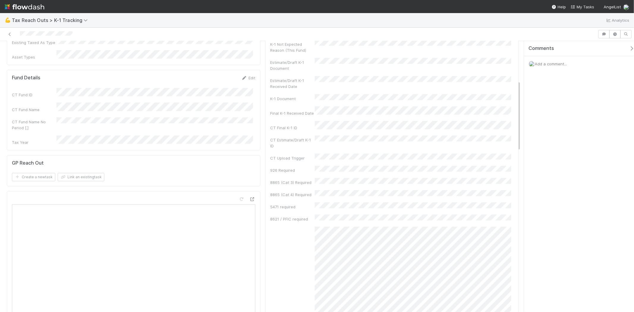
scroll to position [231, 0]
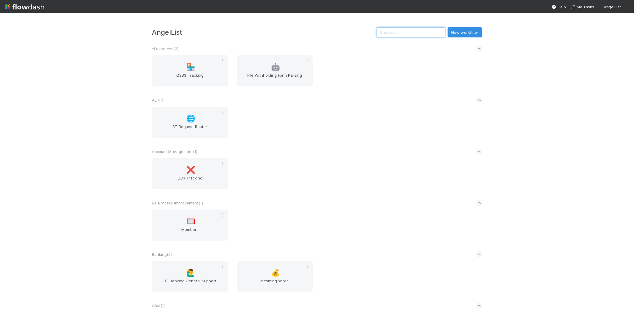
click at [437, 33] on input "text" at bounding box center [411, 32] width 69 height 10
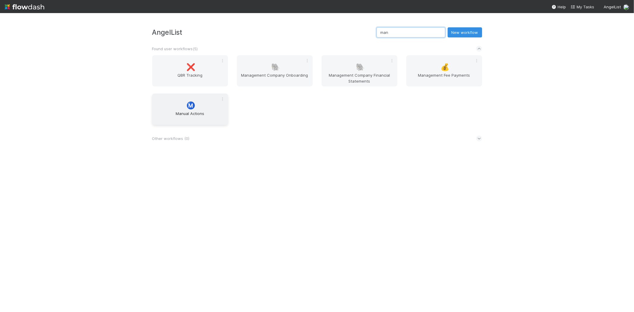
type input "man"
click at [214, 107] on div "Ⓜ️ Manual Actions" at bounding box center [190, 109] width 76 height 31
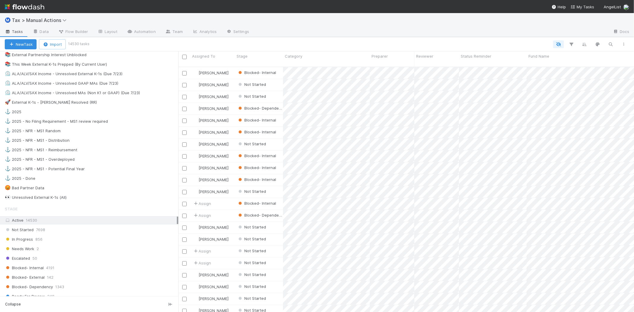
scroll to position [396, 0]
click at [58, 200] on div "👀 Unresolved External K-1s (All)" at bounding box center [36, 197] width 62 height 7
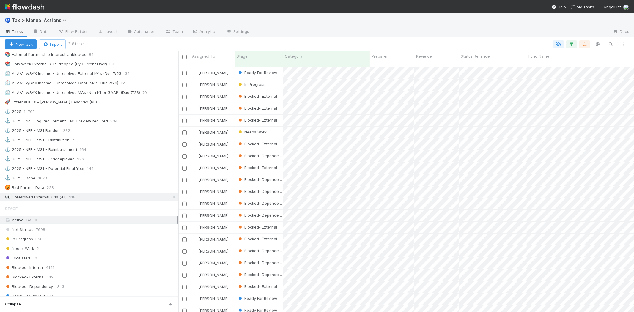
scroll to position [245, 451]
click at [217, 57] on div "Assigned To" at bounding box center [212, 56] width 41 height 6
click at [219, 66] on div "Sort A → Z" at bounding box center [226, 67] width 68 height 9
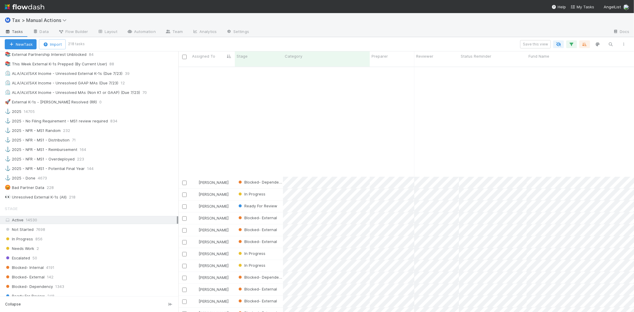
scroll to position [2247, 0]
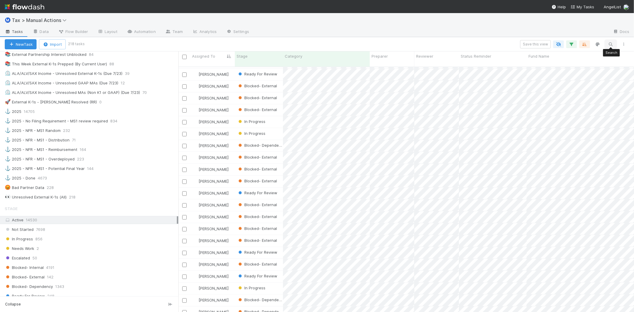
click at [611, 43] on icon "button" at bounding box center [611, 44] width 6 height 5
type input "h"
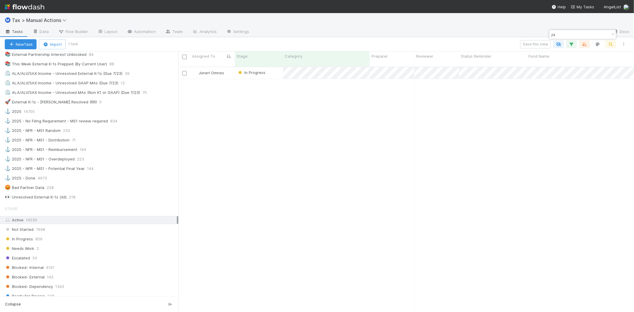
scroll to position [245, 451]
type input "jia"
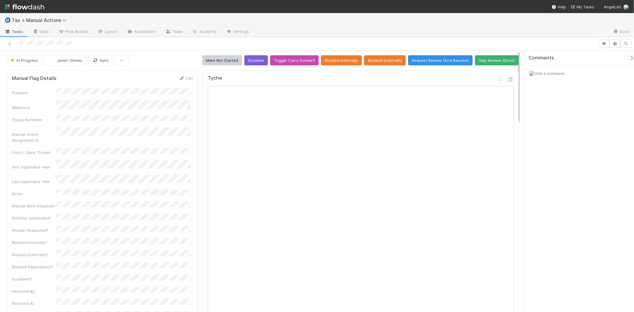
click at [556, 69] on div "Add a comment..." at bounding box center [581, 73] width 115 height 15
click at [560, 74] on span "Add a comment..." at bounding box center [551, 73] width 32 height 5
click at [558, 164] on button "Add Comment" at bounding box center [551, 165] width 34 height 10
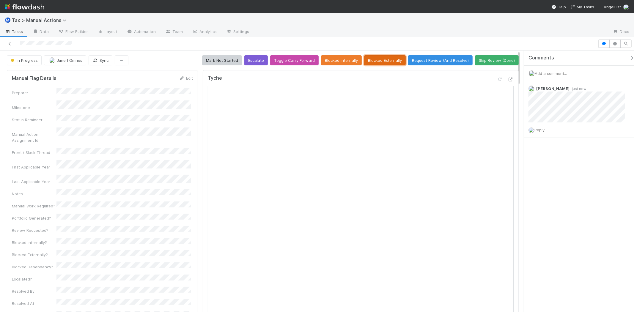
click at [371, 63] on button "Blocked Externally" at bounding box center [385, 60] width 42 height 10
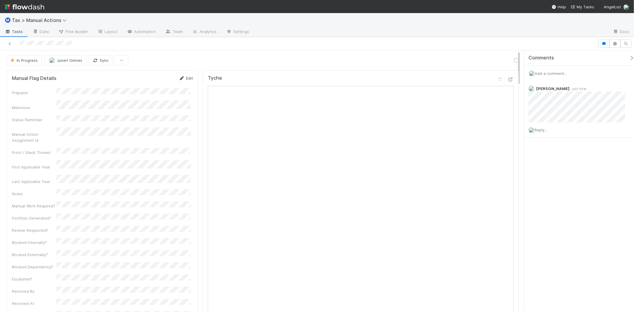
click at [187, 77] on link "Edit" at bounding box center [186, 78] width 14 height 5
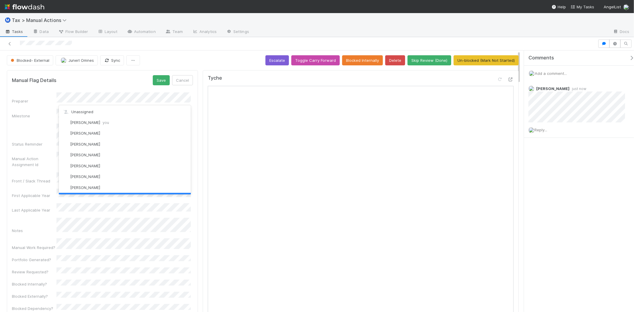
scroll to position [12, 0]
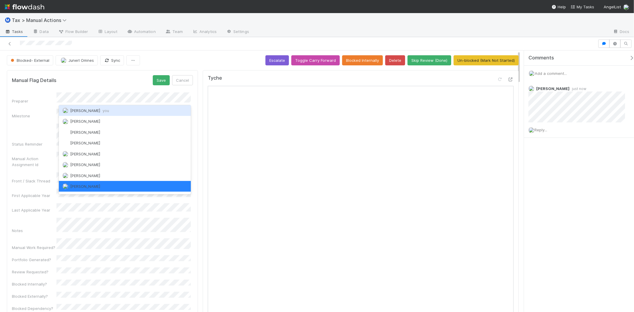
click at [112, 109] on div "Michael Binck you" at bounding box center [125, 110] width 132 height 11
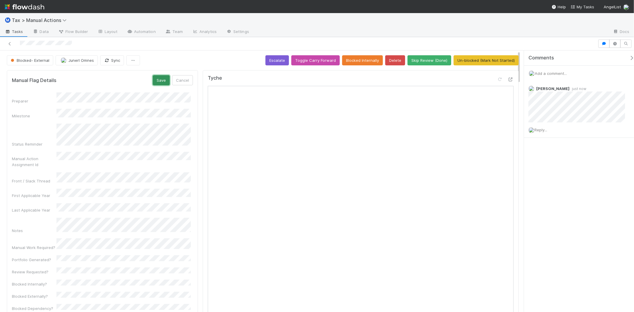
click at [156, 81] on button "Save" at bounding box center [161, 80] width 17 height 10
click at [125, 81] on form "Manual Flag Details Edit Preparer Milestone Status Reminder Manual Action Assig…" at bounding box center [102, 251] width 181 height 353
click at [10, 45] on icon at bounding box center [10, 44] width 6 height 4
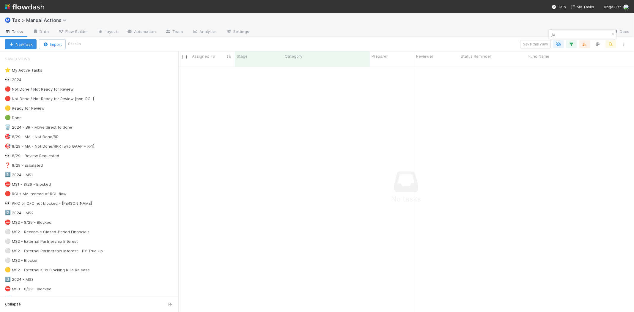
scroll to position [5, 5]
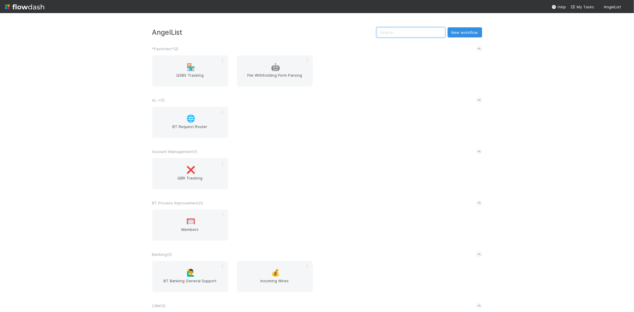
click at [425, 33] on input "text" at bounding box center [411, 32] width 69 height 10
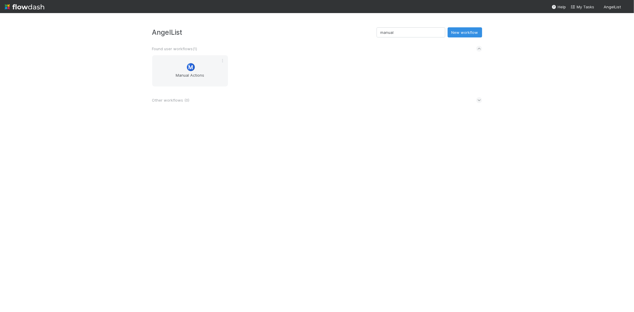
click at [202, 52] on div "Found user workflows ( 1 )" at bounding box center [317, 48] width 330 height 13
click at [403, 29] on input "manual" at bounding box center [411, 32] width 69 height 10
drag, startPoint x: 407, startPoint y: 29, endPoint x: 380, endPoint y: 29, distance: 26.5
click at [380, 29] on div "AngelList manual New workflow" at bounding box center [317, 32] width 330 height 10
type input "ma"
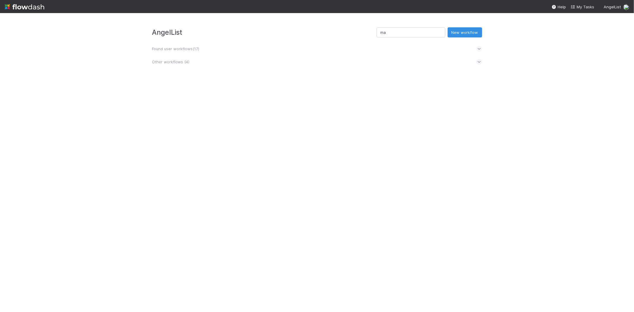
click at [198, 46] on span "Found user workflows ( 17 )" at bounding box center [175, 48] width 47 height 5
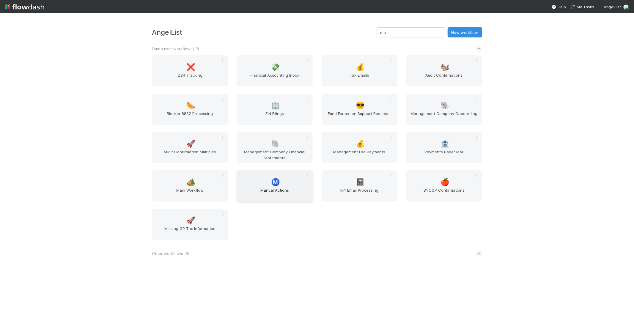
click at [278, 195] on span "Manual Actions" at bounding box center [274, 193] width 71 height 12
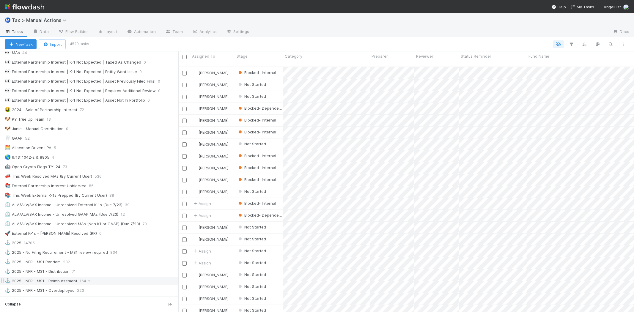
scroll to position [264, 0]
click at [86, 167] on div "🤖 Open Crypto Flags TY' 24 73" at bounding box center [92, 167] width 174 height 7
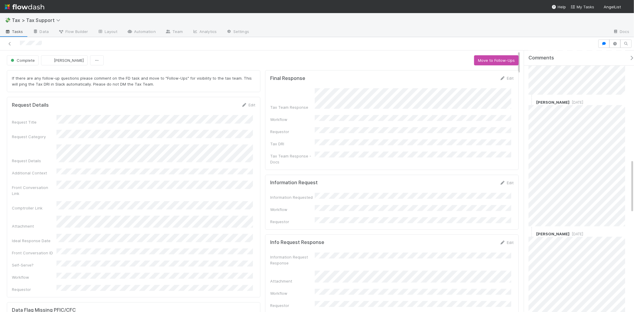
scroll to position [528, 0]
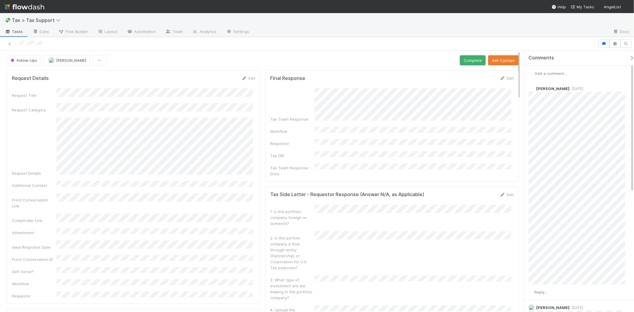
click at [554, 71] on span "Add a comment..." at bounding box center [551, 73] width 32 height 5
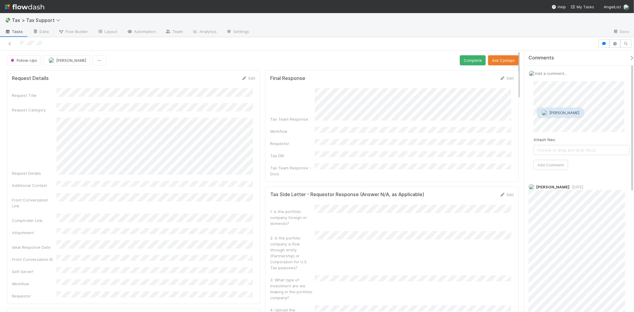
click at [570, 112] on span "[PERSON_NAME]" at bounding box center [565, 112] width 30 height 5
click at [562, 159] on div "Attach files: Choose or drag and drop file(s) Add Comment" at bounding box center [582, 125] width 96 height 89
click at [561, 163] on button "Add Comment" at bounding box center [551, 165] width 34 height 10
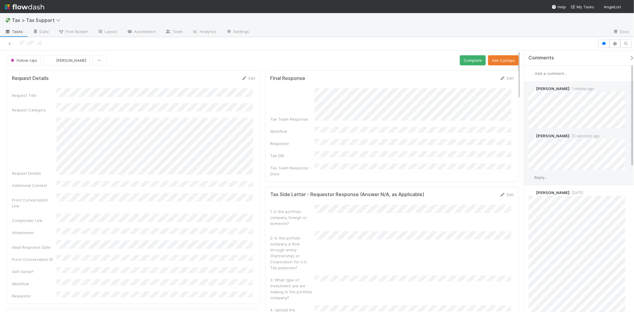
click at [545, 179] on span "Reply..." at bounding box center [541, 177] width 13 height 5
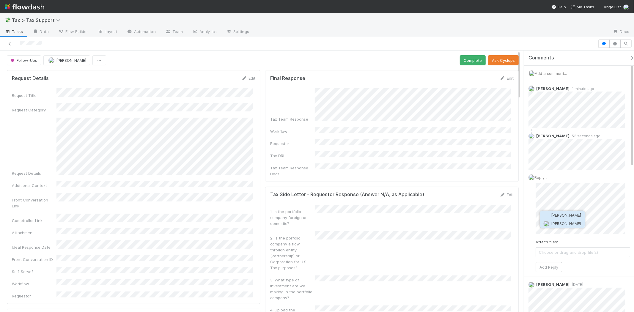
click at [558, 225] on span "[PERSON_NAME]" at bounding box center [567, 223] width 30 height 5
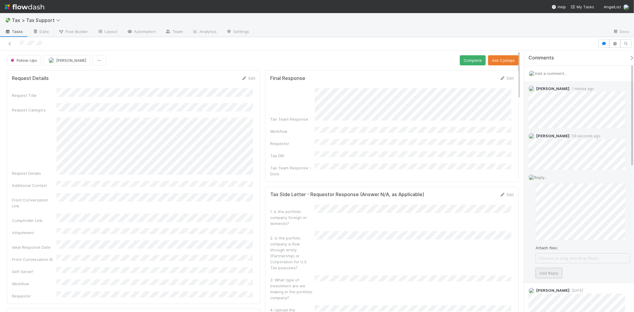
click at [557, 270] on button "Add Reply" at bounding box center [549, 273] width 26 height 10
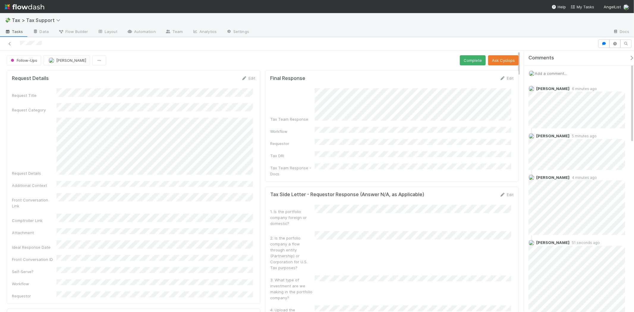
click at [550, 76] on span "Add a comment..." at bounding box center [551, 73] width 32 height 5
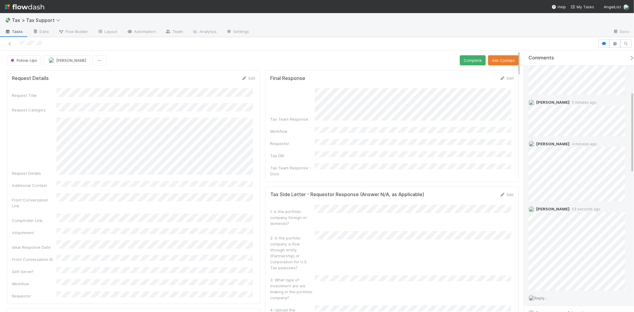
click at [545, 297] on span "Reply..." at bounding box center [541, 298] width 13 height 5
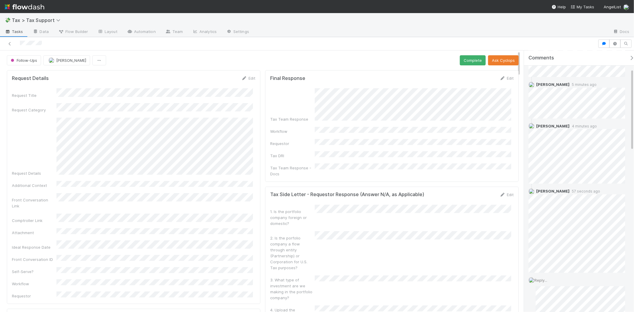
scroll to position [117, 0]
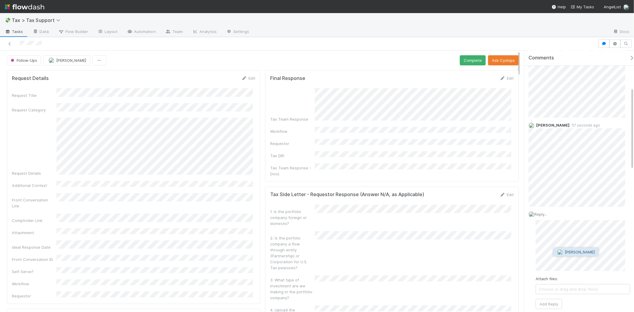
click at [567, 256] on button "Tarina Touret" at bounding box center [576, 252] width 45 height 8
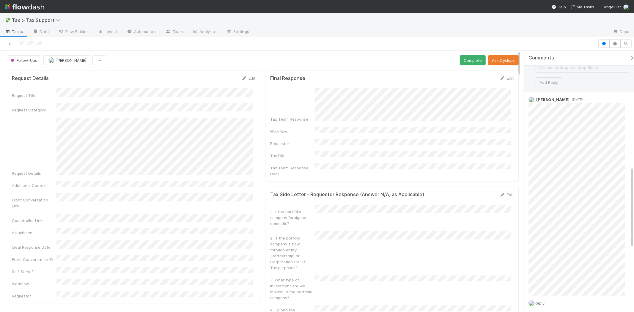
scroll to position [448, 0]
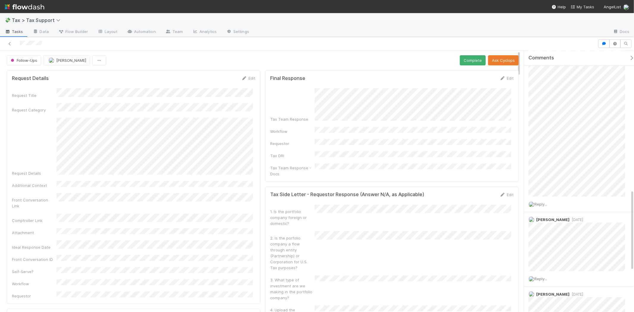
click at [392, 136] on div "Tax Team Response Workflow Requestor Tax DRI Tax Team Response - Docs" at bounding box center [392, 132] width 244 height 88
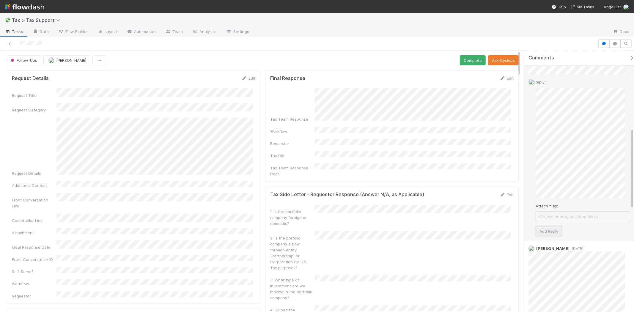
click at [549, 233] on button "Add Reply" at bounding box center [549, 231] width 26 height 10
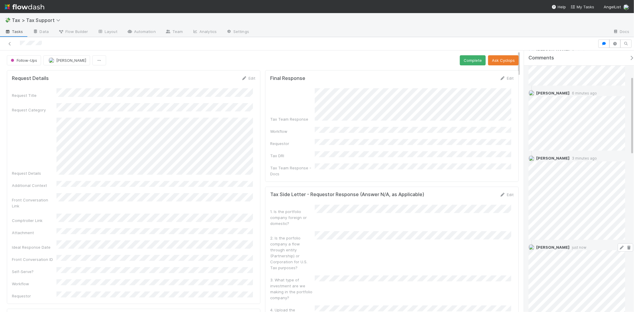
scroll to position [216, 0]
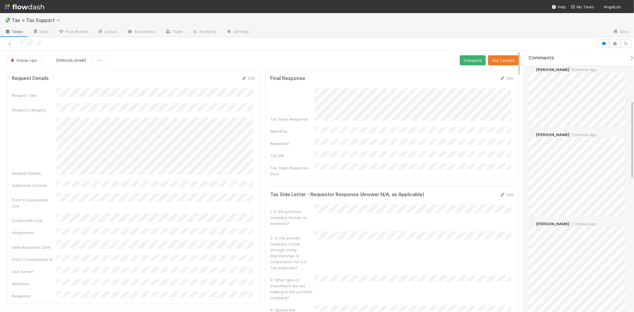
scroll to position [165, 0]
click at [552, 271] on div "Reply..." at bounding box center [579, 270] width 111 height 15
click at [547, 273] on div "Reply..." at bounding box center [579, 270] width 111 height 15
click at [545, 272] on div "Reply..." at bounding box center [579, 270] width 111 height 15
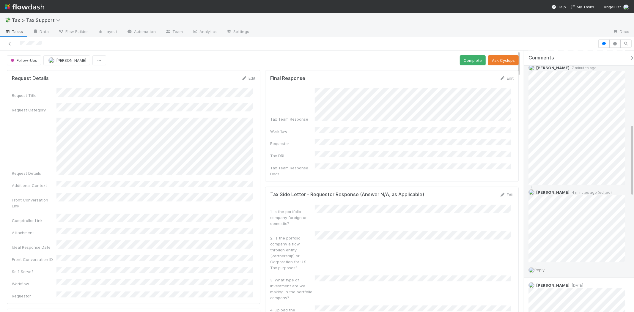
click at [544, 272] on span "Reply..." at bounding box center [541, 270] width 13 height 5
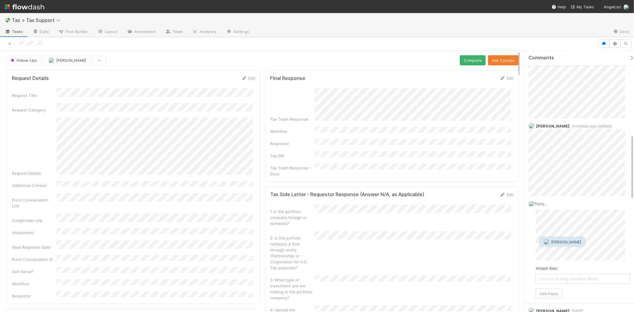
click at [565, 241] on span "[PERSON_NAME]" at bounding box center [567, 242] width 30 height 5
click at [618, 253] on span "[PERSON_NAME]" at bounding box center [618, 254] width 30 height 5
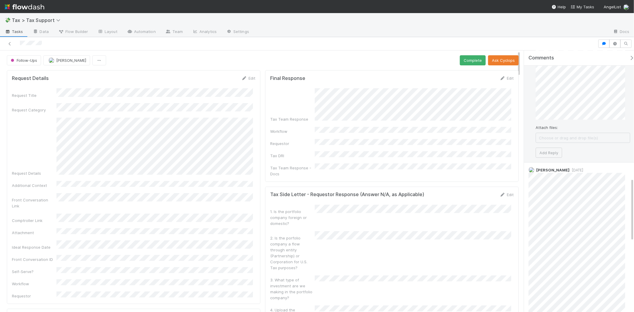
scroll to position [495, 0]
click at [548, 188] on button "Add Reply" at bounding box center [549, 188] width 26 height 10
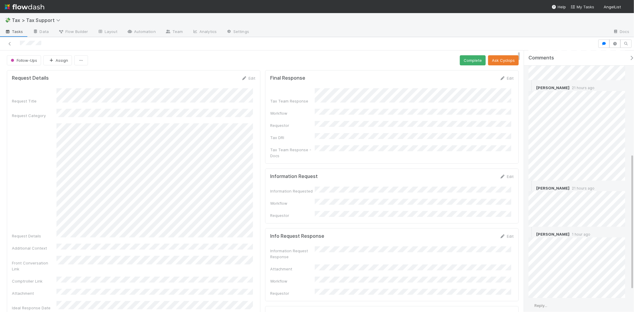
scroll to position [198, 0]
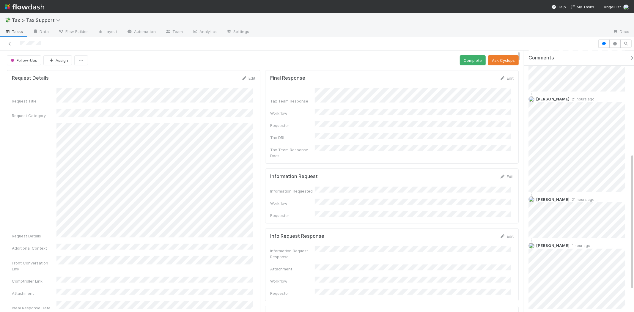
click at [22, 8] on img at bounding box center [25, 7] width 40 height 10
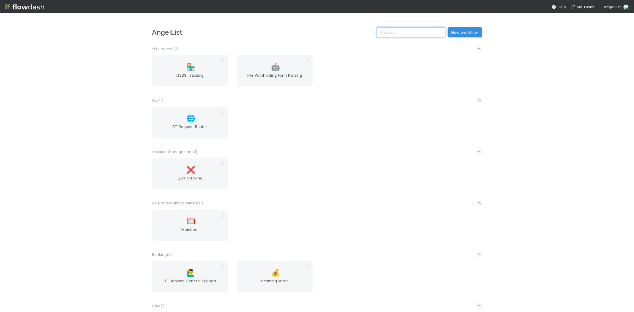
click at [317, 28] on input "text" at bounding box center [411, 32] width 69 height 10
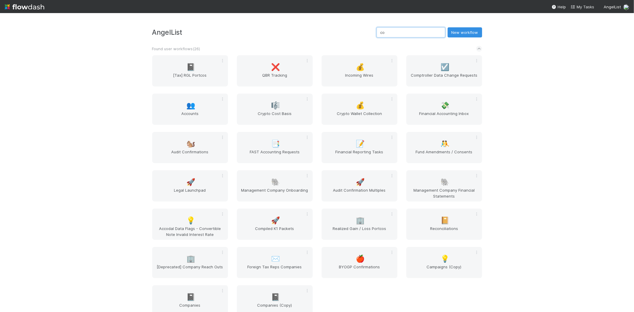
type input "c"
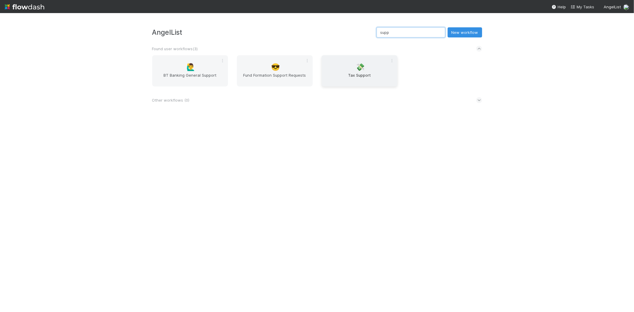
type input "supp"
click at [317, 81] on span "Tax Support" at bounding box center [359, 78] width 71 height 12
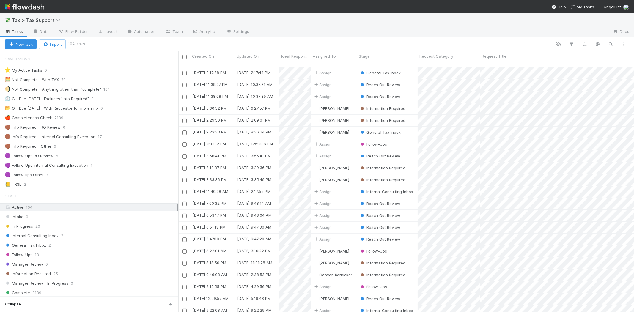
scroll to position [245, 451]
click at [80, 161] on div "Intake 0 In Progress 20 Internal Consulting Inbox 2 General Tax Inbox 2 Follow-…" at bounding box center [89, 269] width 178 height 113
click at [77, 161] on div "General Tax Inbox 2" at bounding box center [92, 245] width 174 height 7
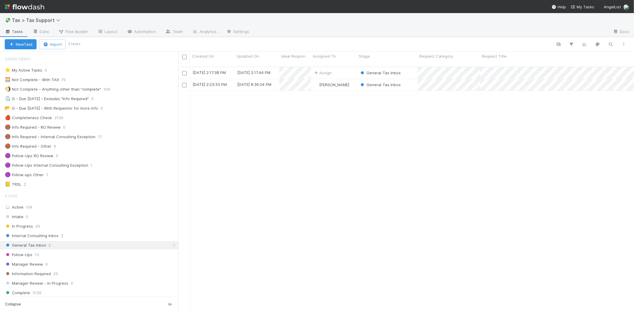
scroll to position [245, 451]
click at [317, 67] on div "Assign" at bounding box center [334, 73] width 46 height 12
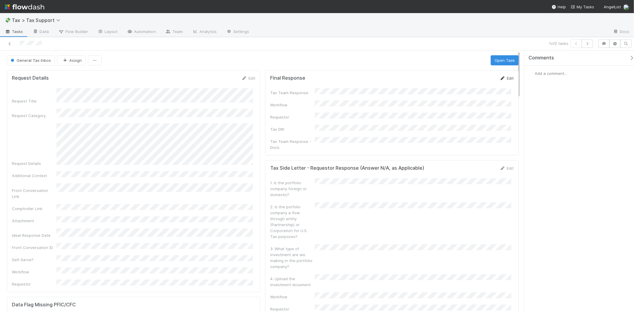
click at [317, 79] on icon at bounding box center [503, 78] width 6 height 4
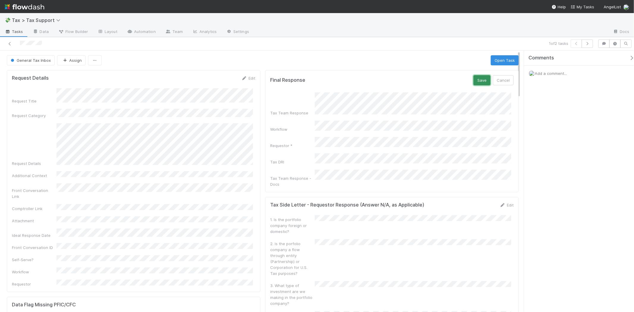
click at [317, 82] on button "Save" at bounding box center [482, 80] width 17 height 10
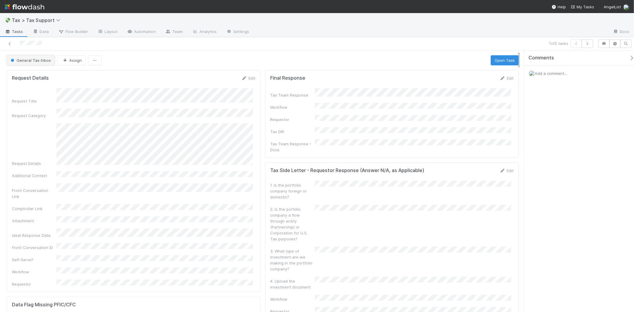
click at [21, 57] on button "General Tax Inbox" at bounding box center [31, 60] width 48 height 10
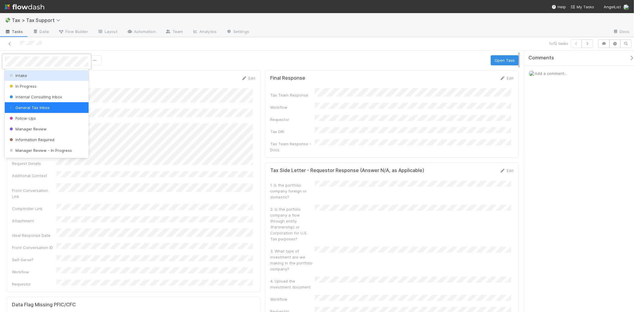
scroll to position [42, 0]
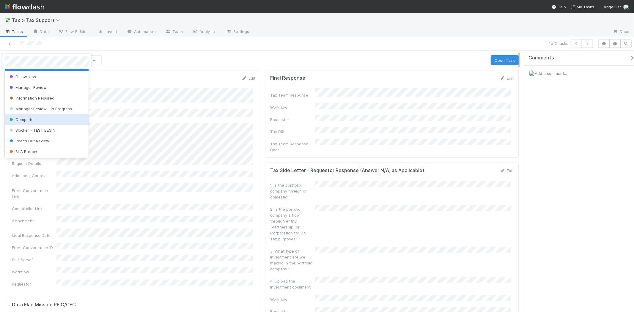
click at [21, 114] on div "Complete" at bounding box center [47, 119] width 84 height 11
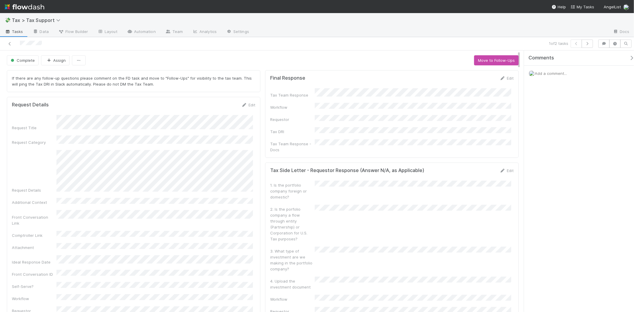
click at [37, 2] on img at bounding box center [25, 7] width 40 height 10
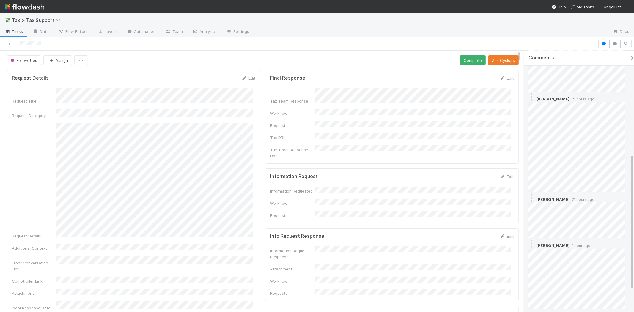
scroll to position [240, 0]
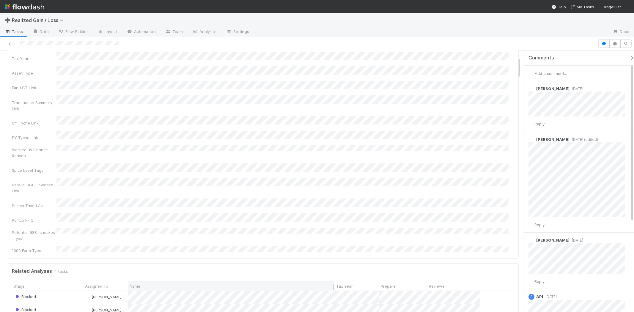
scroll to position [198, 0]
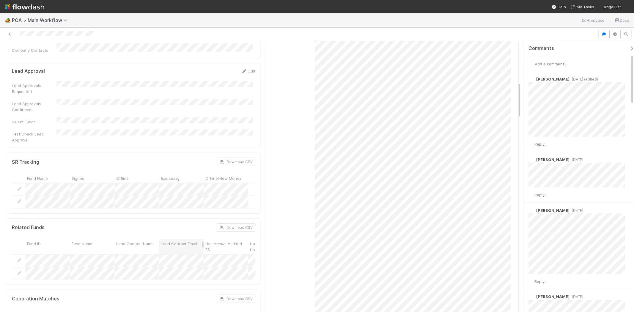
scroll to position [363, 0]
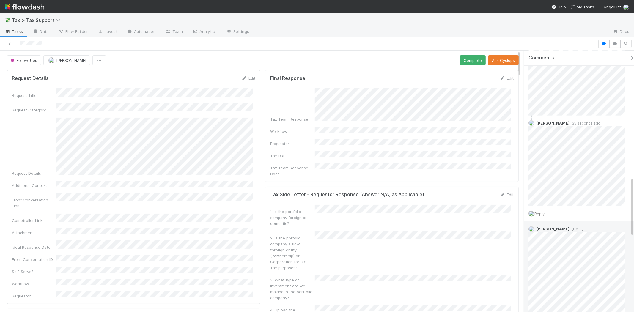
scroll to position [561, 0]
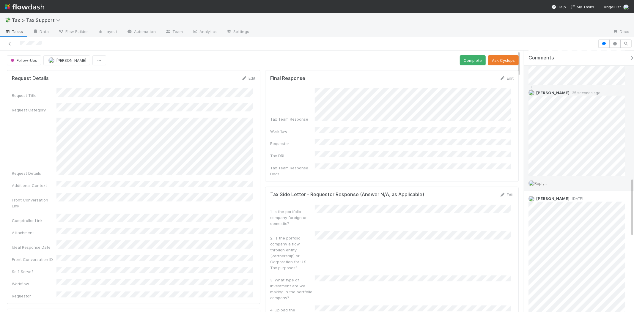
click at [539, 182] on span "Reply..." at bounding box center [541, 183] width 13 height 5
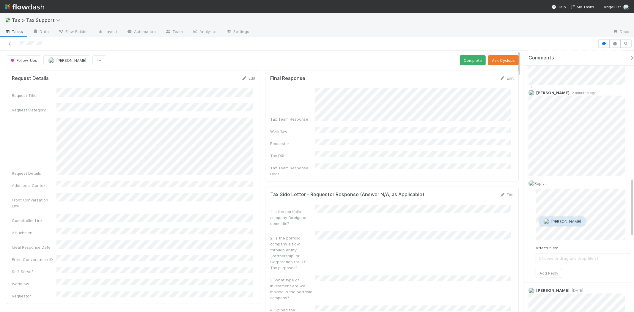
click at [562, 222] on span "[PERSON_NAME]" at bounding box center [567, 221] width 30 height 5
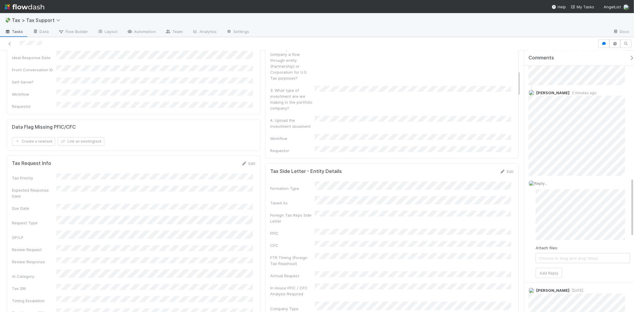
scroll to position [198, 0]
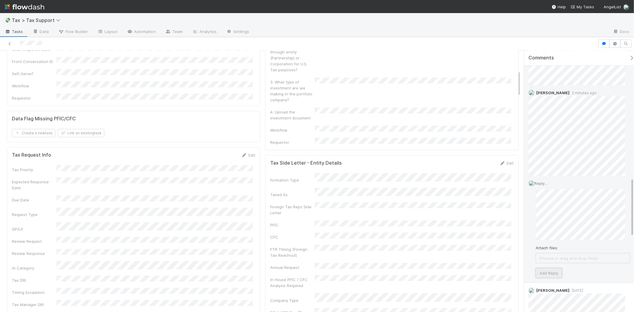
click at [555, 276] on button "Add Reply" at bounding box center [549, 273] width 26 height 10
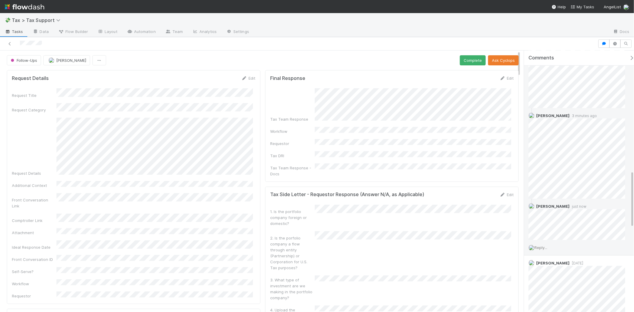
scroll to position [528, 0]
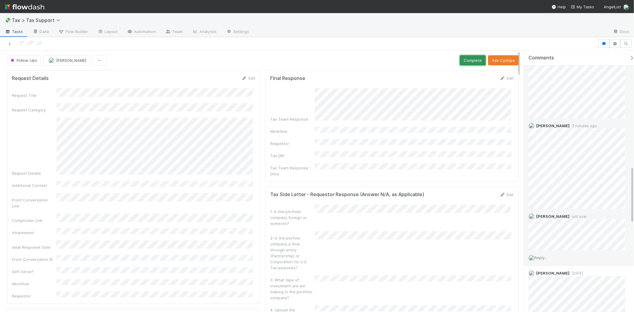
click at [460, 62] on button "Complete" at bounding box center [473, 60] width 26 height 10
